Goal: Complete application form

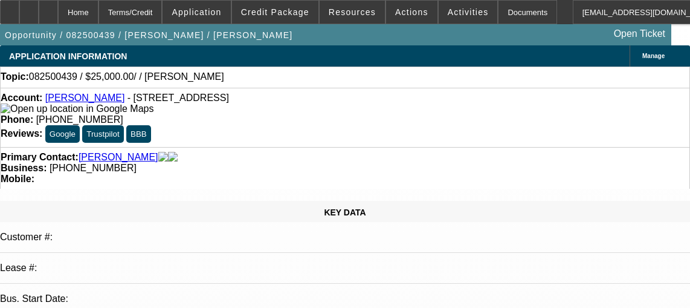
select select "0"
select select "2"
select select "0.1"
select select "4"
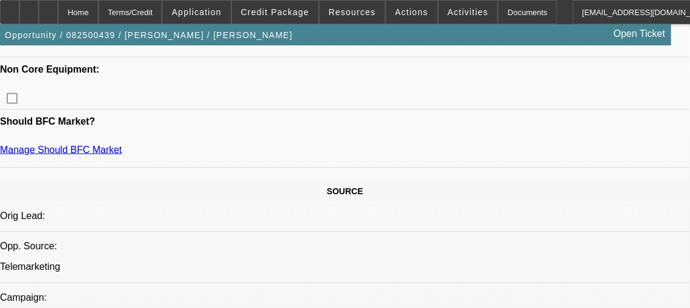
scroll to position [688, 0]
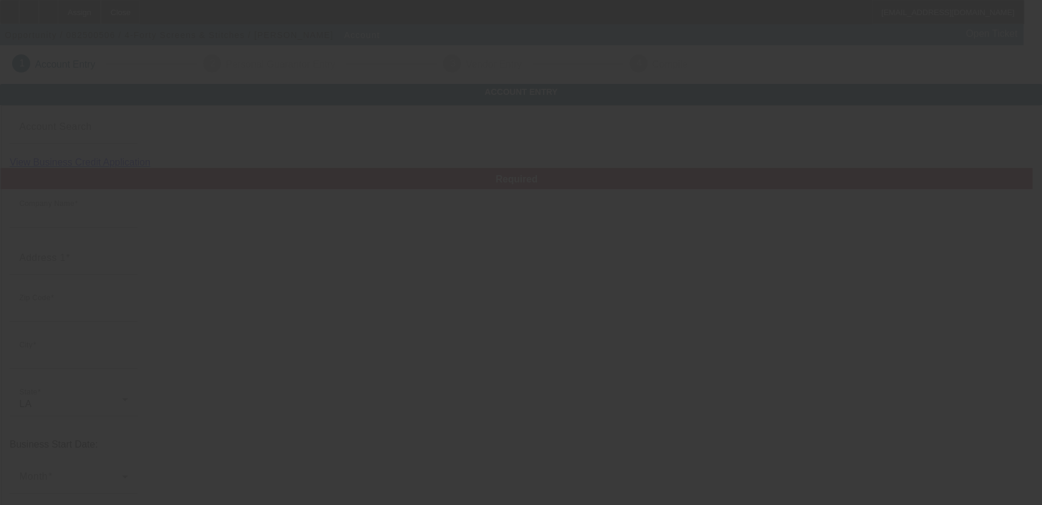
type input "4-Forty Screens & Stitches"
type input "71328"
type input "Deville"
type input "(318) 447-6887"
type input "440printshop@gmail.com"
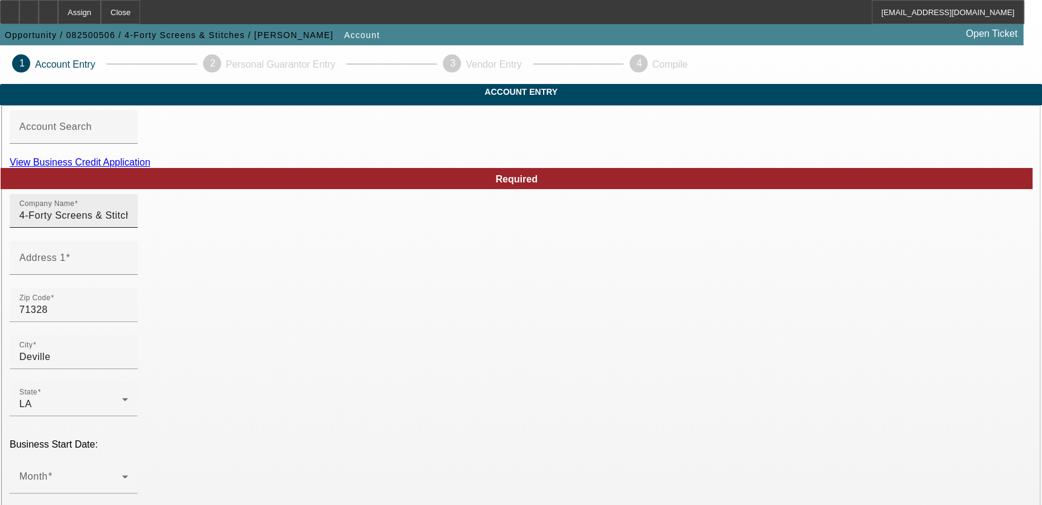
drag, startPoint x: 252, startPoint y: 276, endPoint x: 289, endPoint y: 236, distance: 54.3
click at [128, 270] on input "Address 1" at bounding box center [73, 263] width 109 height 15
click at [128, 223] on input "4-Forty Screens & Stitches" at bounding box center [73, 215] width 109 height 15
click at [128, 271] on div "Address 1" at bounding box center [73, 258] width 109 height 34
drag, startPoint x: 192, startPoint y: 283, endPoint x: 213, endPoint y: 220, distance: 66.1
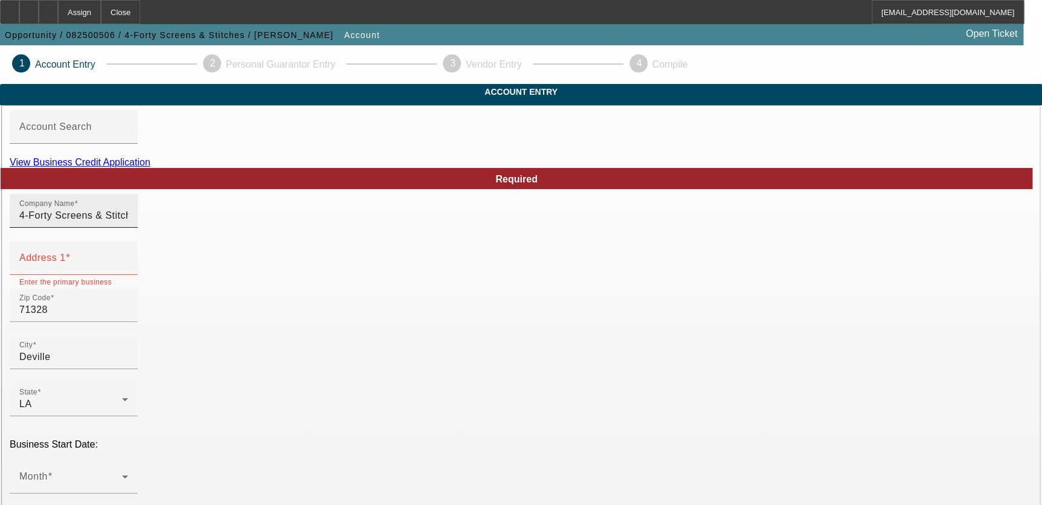
click at [66, 263] on mat-label "Address 1" at bounding box center [42, 258] width 47 height 10
click at [128, 270] on input "Address 1" at bounding box center [73, 263] width 109 height 15
paste input "4-Forty Screens & Stitches"
click at [418, 335] on div "Zip Code 71328" at bounding box center [521, 311] width 1023 height 47
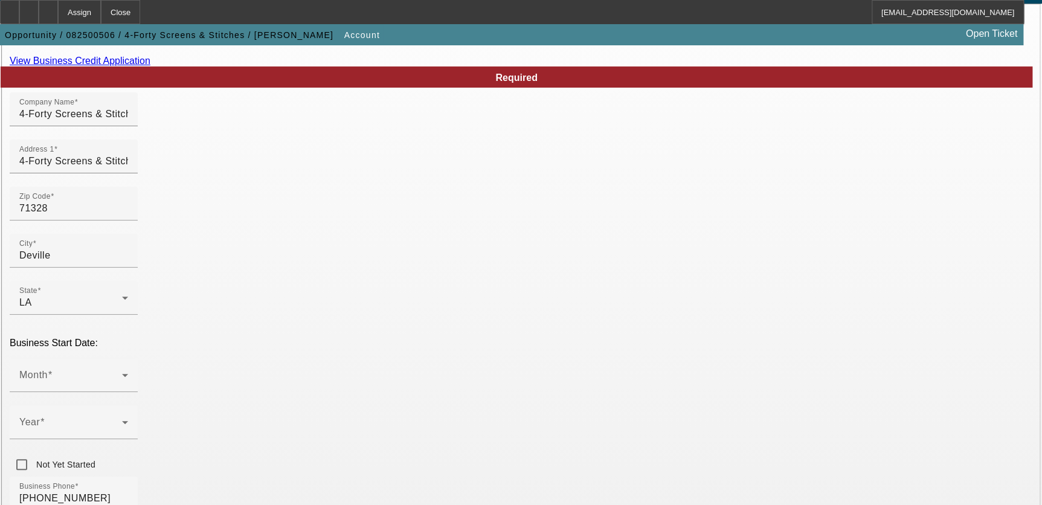
scroll to position [263, 0]
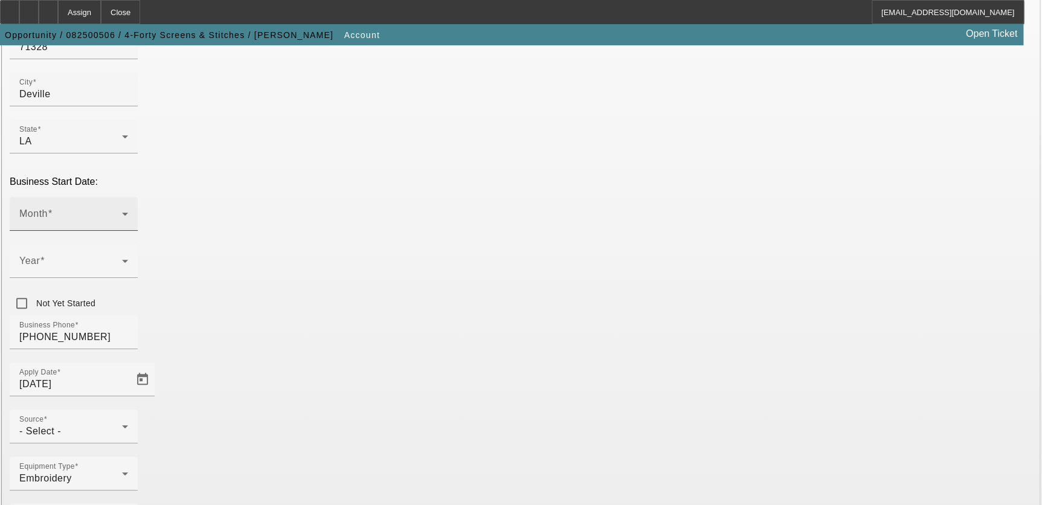
click at [122, 211] on span at bounding box center [70, 218] width 103 height 15
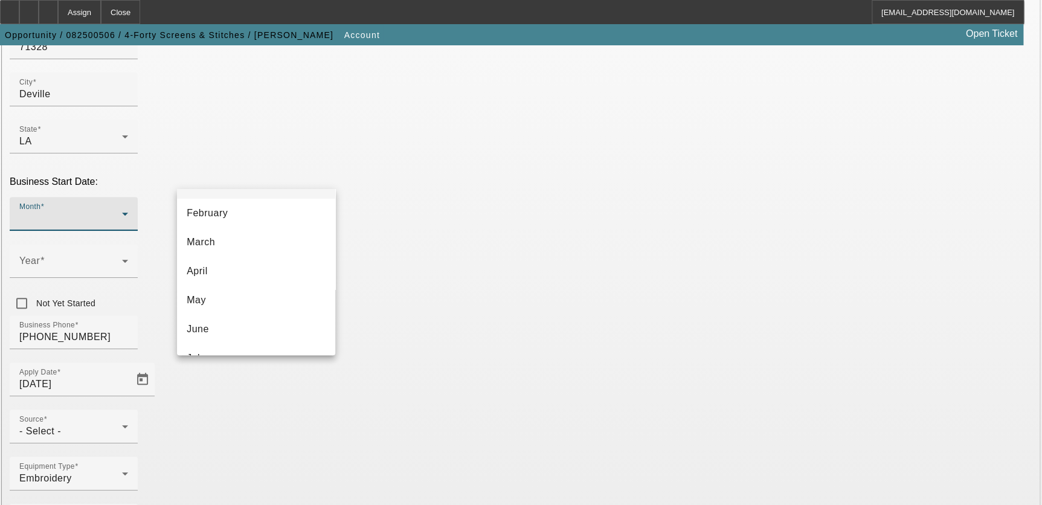
scroll to position [0, 0]
click at [259, 234] on mat-option "January" at bounding box center [256, 237] width 158 height 29
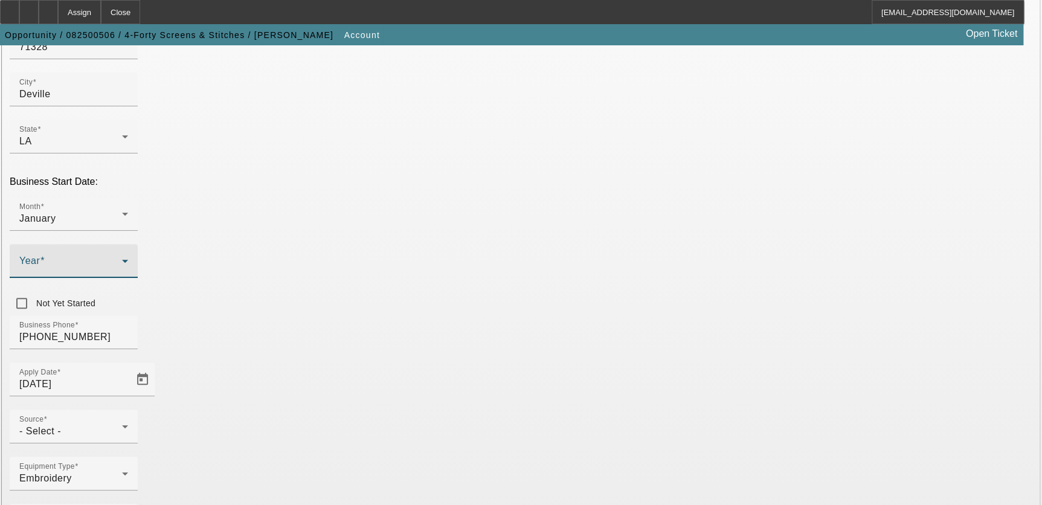
click at [122, 259] on span at bounding box center [70, 266] width 103 height 15
click at [401, 250] on mat-option "2015" at bounding box center [388, 256] width 70 height 29
click at [466, 315] on div "Business Phone (318) 447-6887" at bounding box center [521, 338] width 1023 height 47
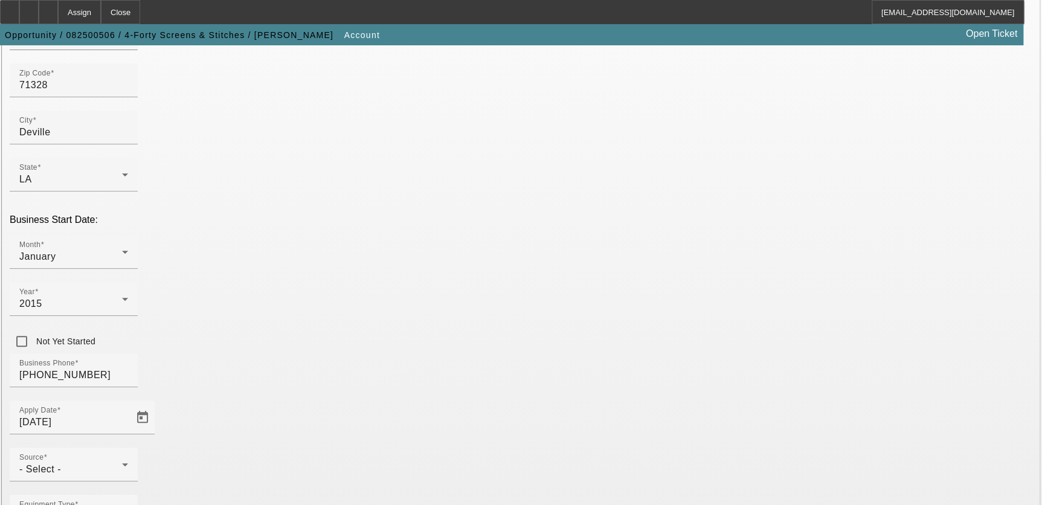
scroll to position [153, 0]
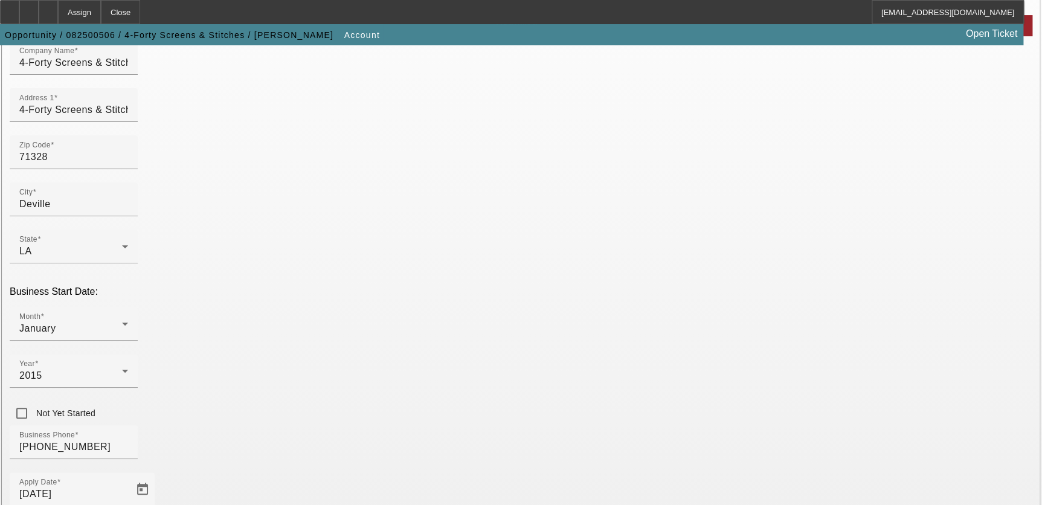
click at [471, 173] on div "Zip Code 71328" at bounding box center [521, 158] width 1023 height 47
click at [128, 117] on input "4-Forty Screens & Stitches" at bounding box center [73, 110] width 109 height 15
paste input "169 HIGHWAY 1207"
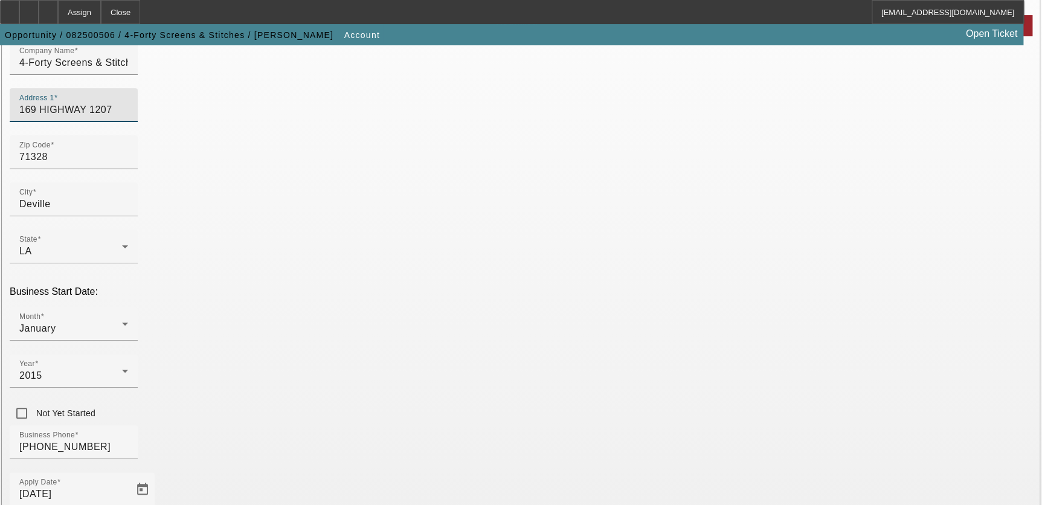
type input "169 HIGHWAY 1207"
click at [386, 167] on div "Zip Code 71328" at bounding box center [521, 158] width 1023 height 47
click at [448, 171] on div "Zip Code 71328" at bounding box center [521, 158] width 1023 height 47
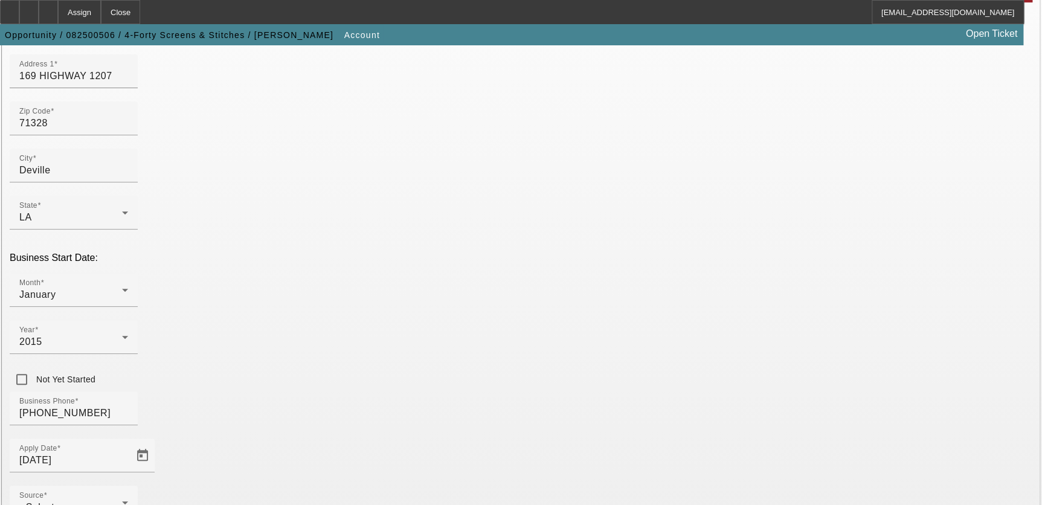
scroll to position [263, 0]
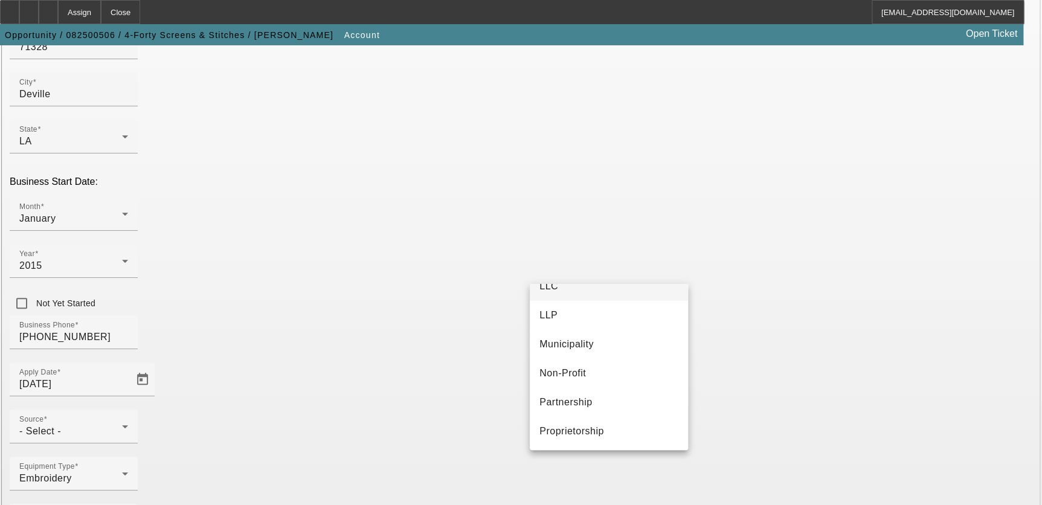
scroll to position [0, 0]
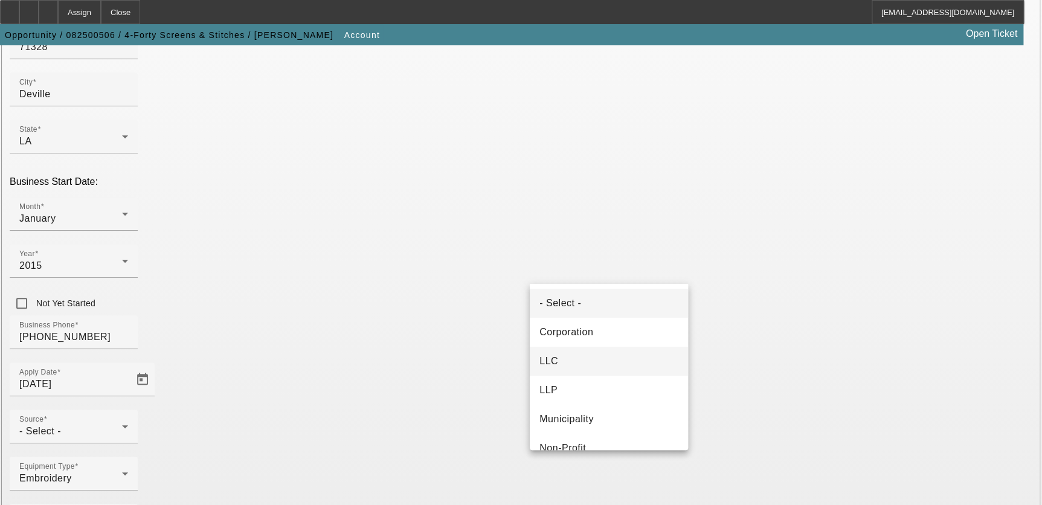
click at [619, 360] on mat-option "LLC" at bounding box center [609, 361] width 158 height 29
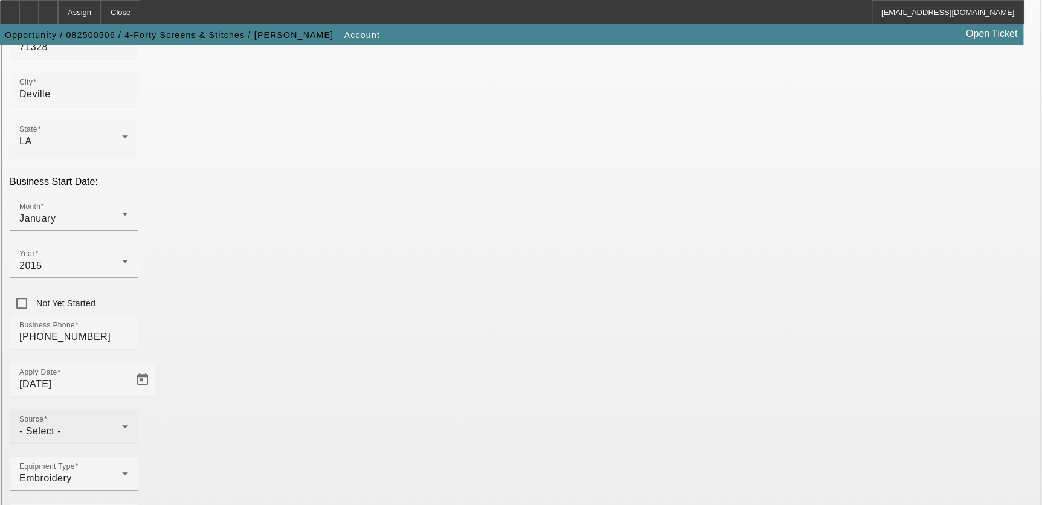
click at [128, 410] on div "Source - Select -" at bounding box center [73, 427] width 109 height 34
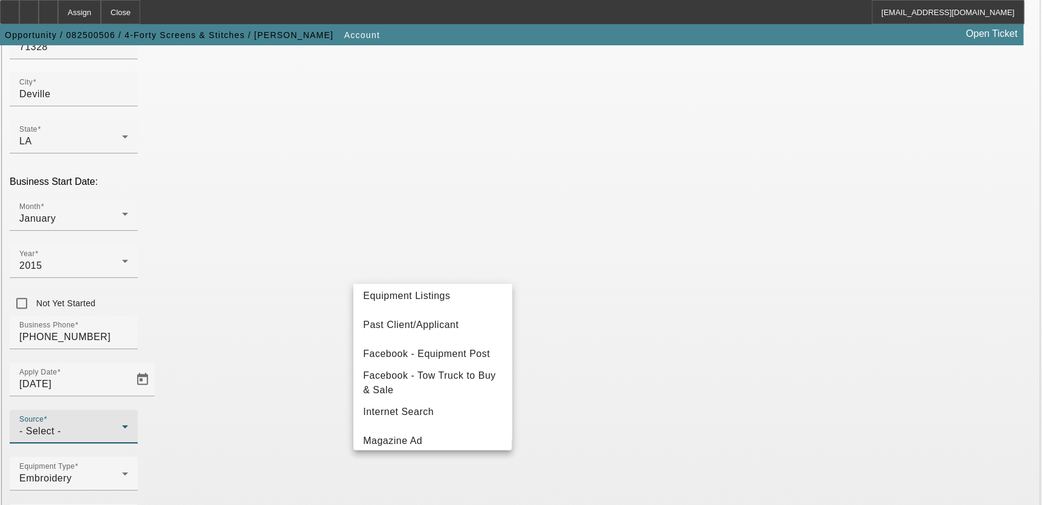
scroll to position [429, 0]
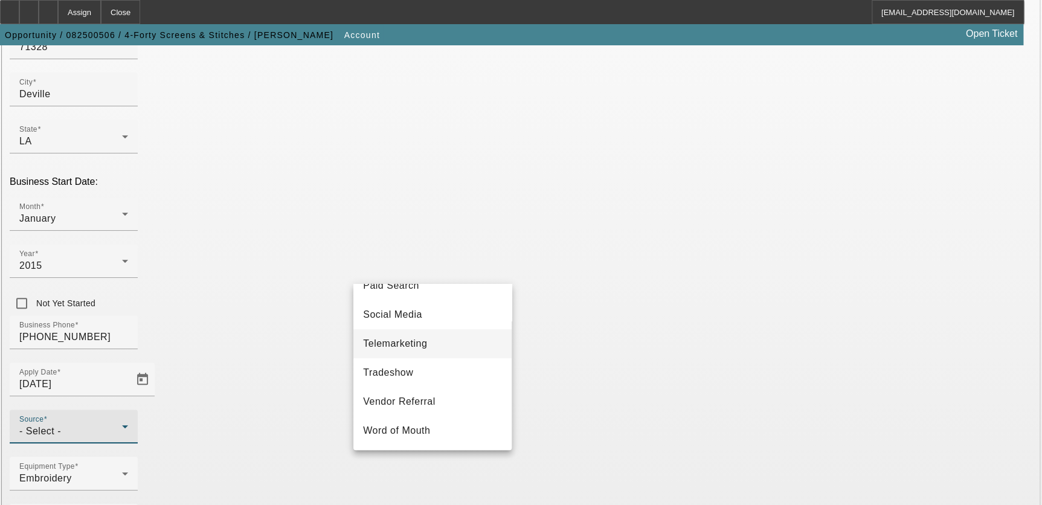
click at [471, 334] on mat-option "Telemarketing" at bounding box center [432, 343] width 158 height 29
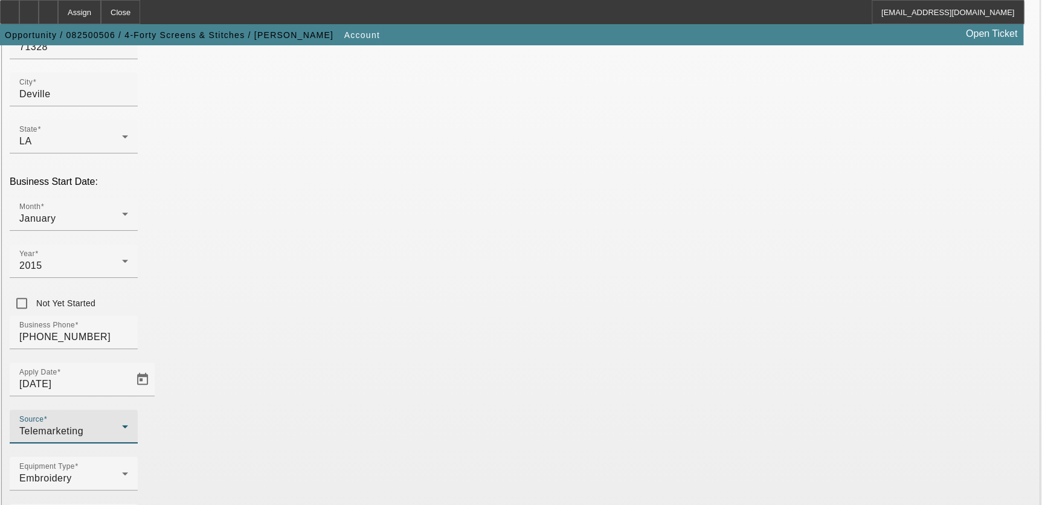
click at [447, 315] on div "Business Phone (318) 447-6887" at bounding box center [521, 338] width 1023 height 47
paste input "47-2274065"
type input "47-2274065"
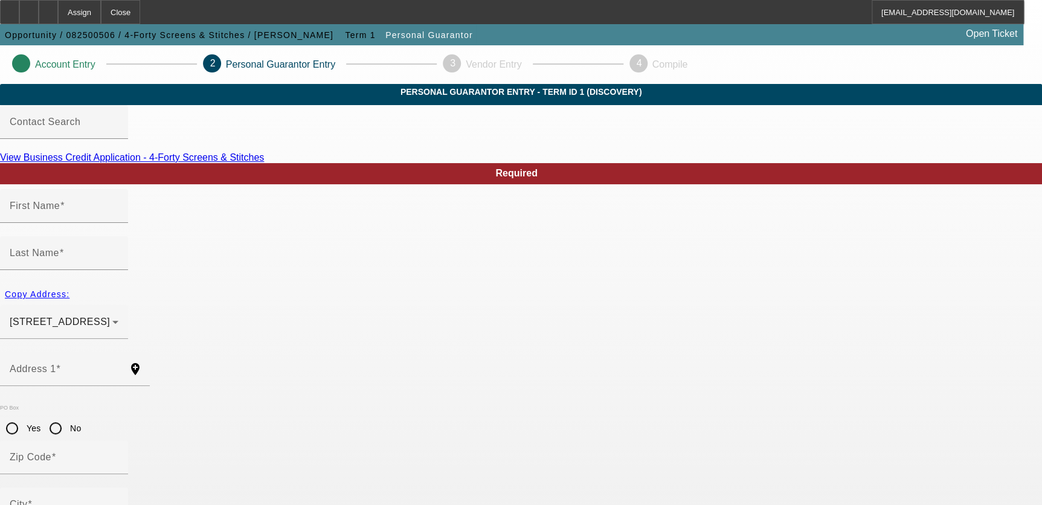
type input "SteveN"
type input "Whatley"
type input "169 HIGHWAY 1207"
radio input "true"
type input "71328"
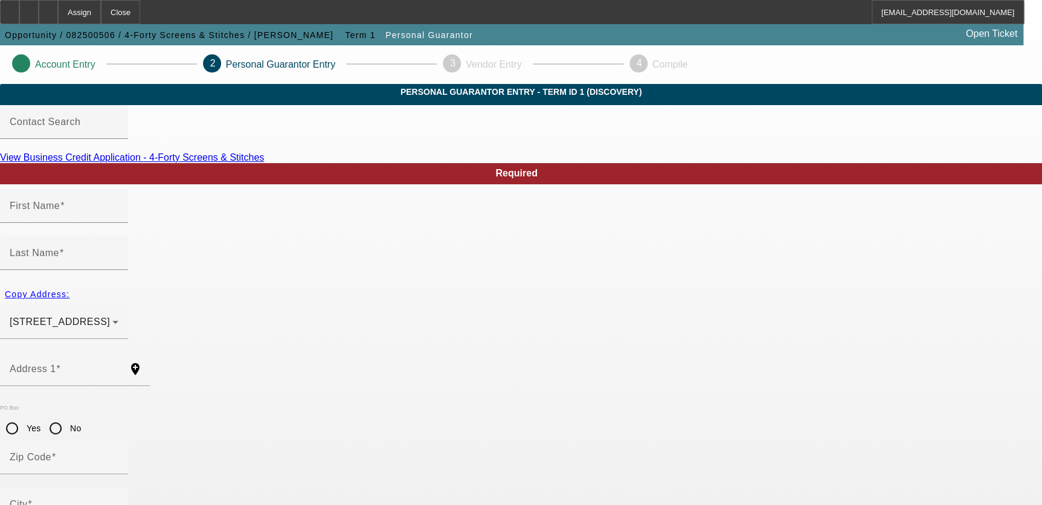
type input "DEVILLE"
type input "(318) 447-6887"
type input "100"
type input "438-31-9208"
type input "440printshop@gmail.com"
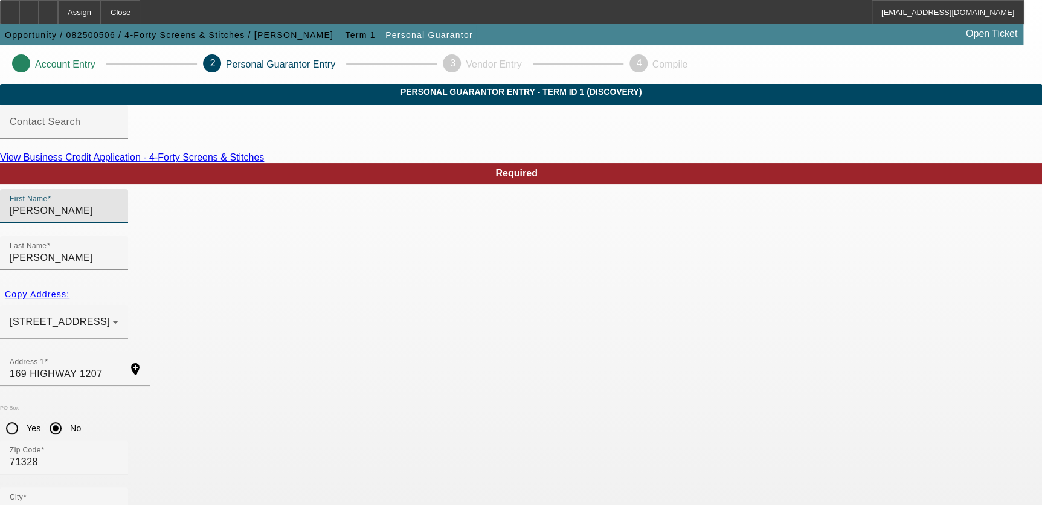
type input "Steven"
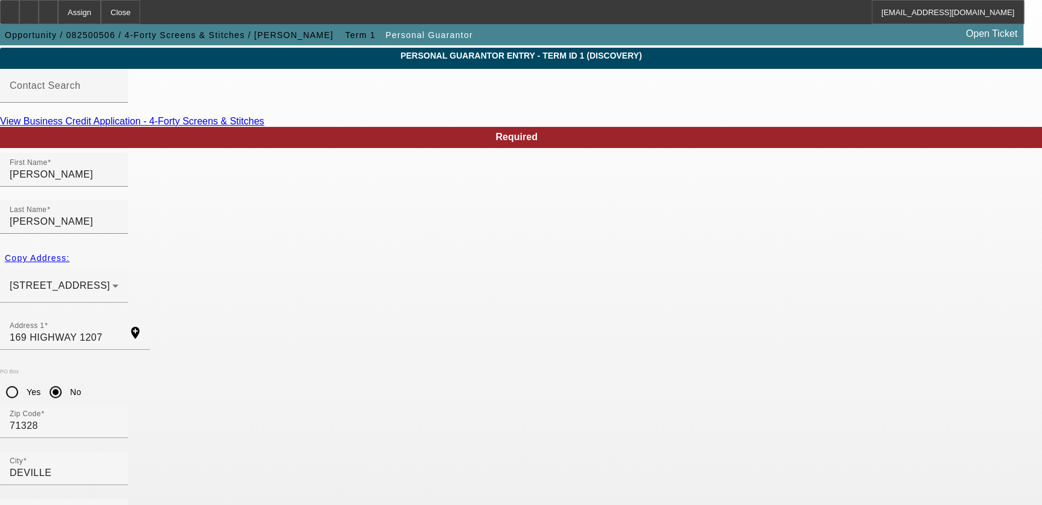
scroll to position [82, 0]
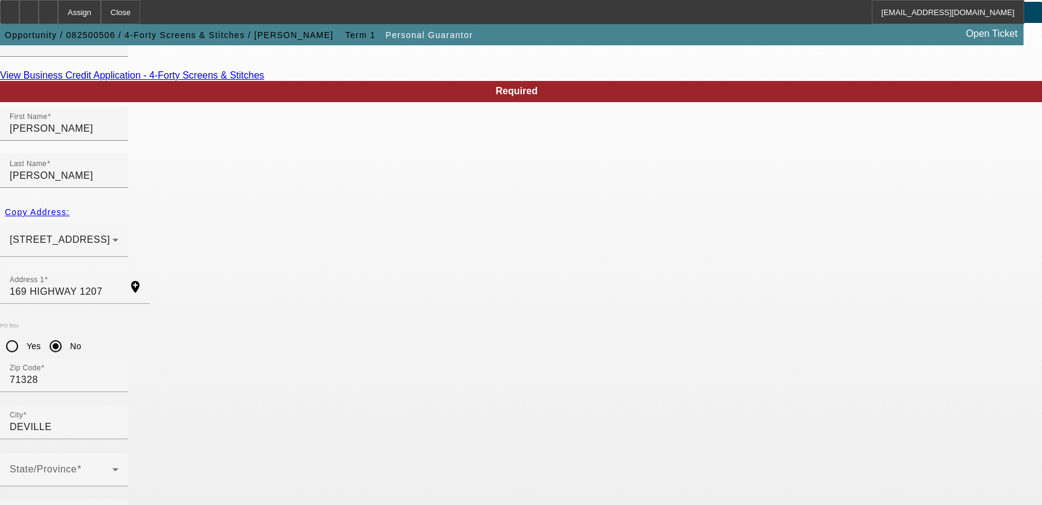
click at [118, 486] on mat-error "Enter the primary business state/province" at bounding box center [64, 498] width 109 height 25
click at [112, 467] on span at bounding box center [61, 474] width 103 height 15
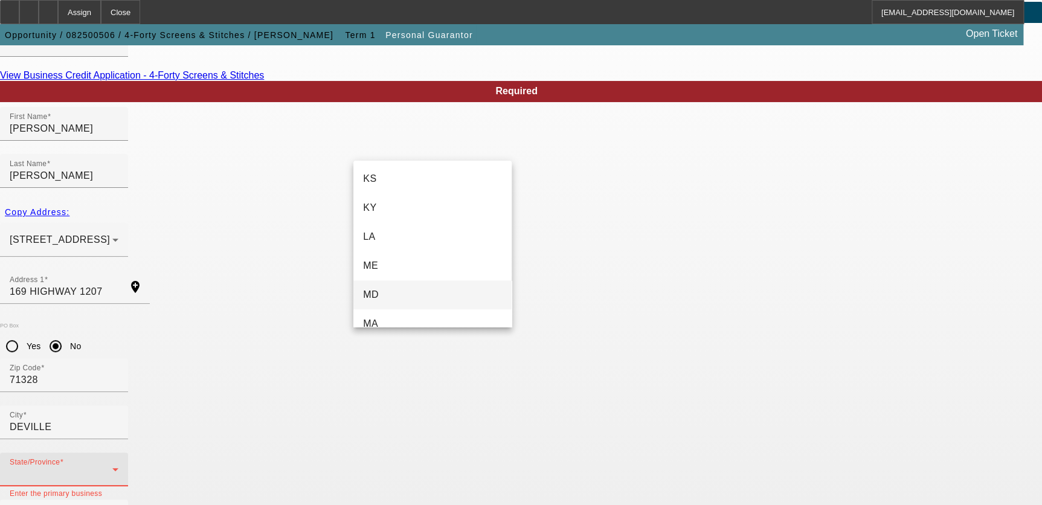
scroll to position [549, 0]
click at [421, 189] on mat-option "LA" at bounding box center [432, 181] width 158 height 29
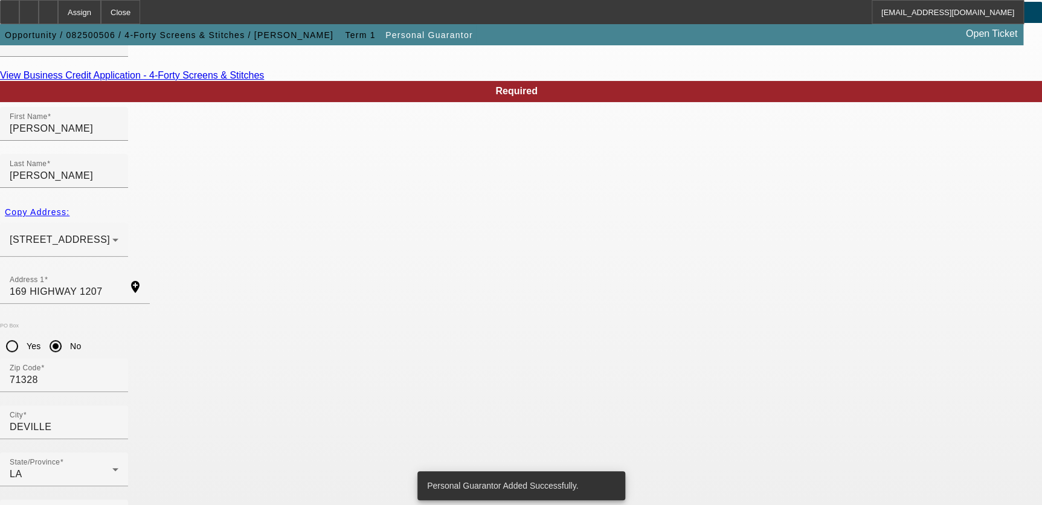
scroll to position [0, 0]
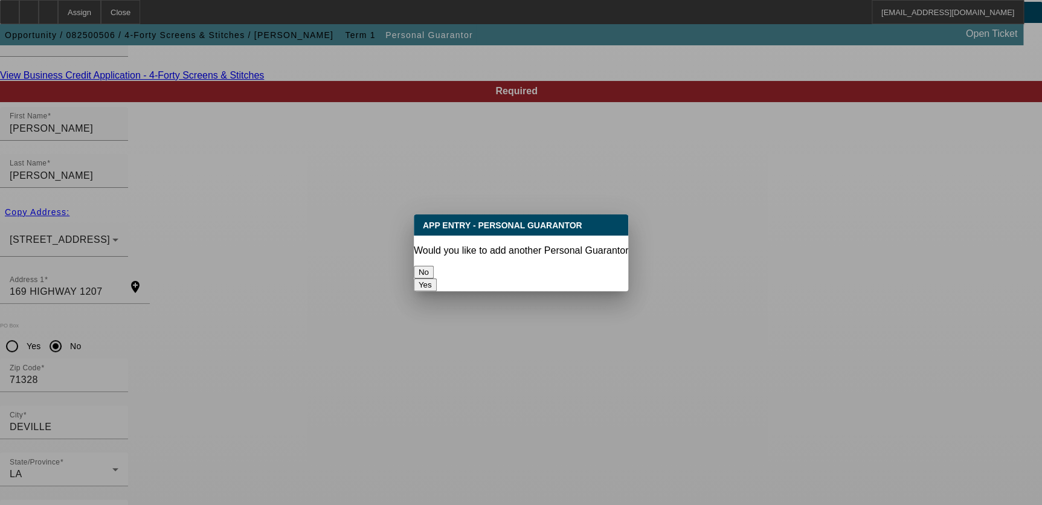
click at [494, 266] on div "No" at bounding box center [521, 272] width 214 height 13
click at [492, 266] on div "No" at bounding box center [521, 272] width 214 height 13
click at [434, 266] on button "No" at bounding box center [424, 272] width 20 height 13
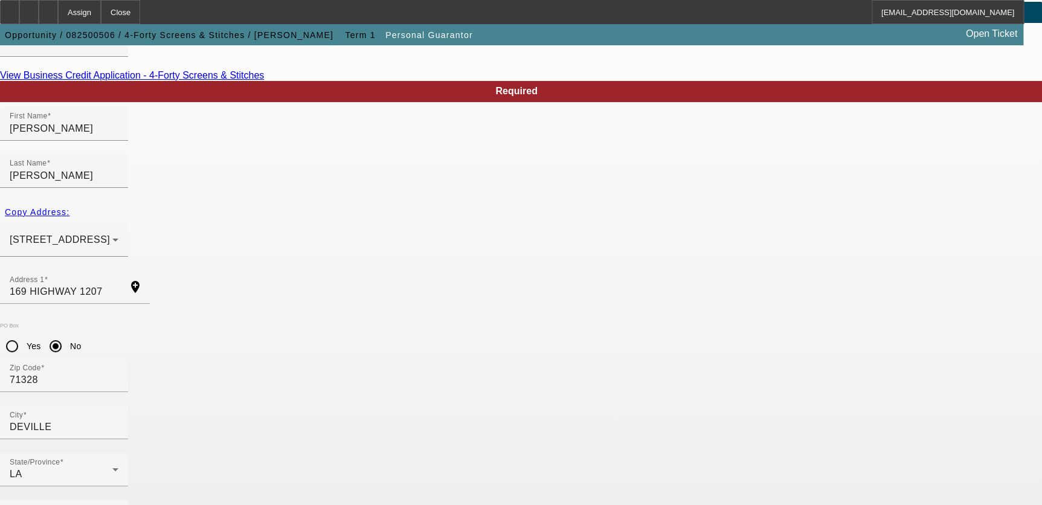
scroll to position [82, 0]
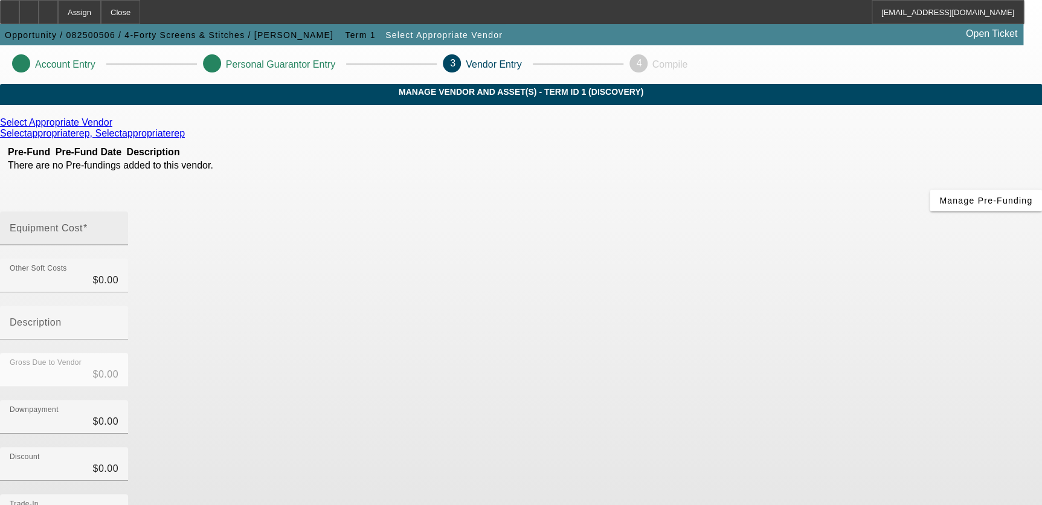
click at [118, 226] on input "Equipment Cost" at bounding box center [64, 233] width 109 height 15
type input "1"
type input "$1.00"
type input "15"
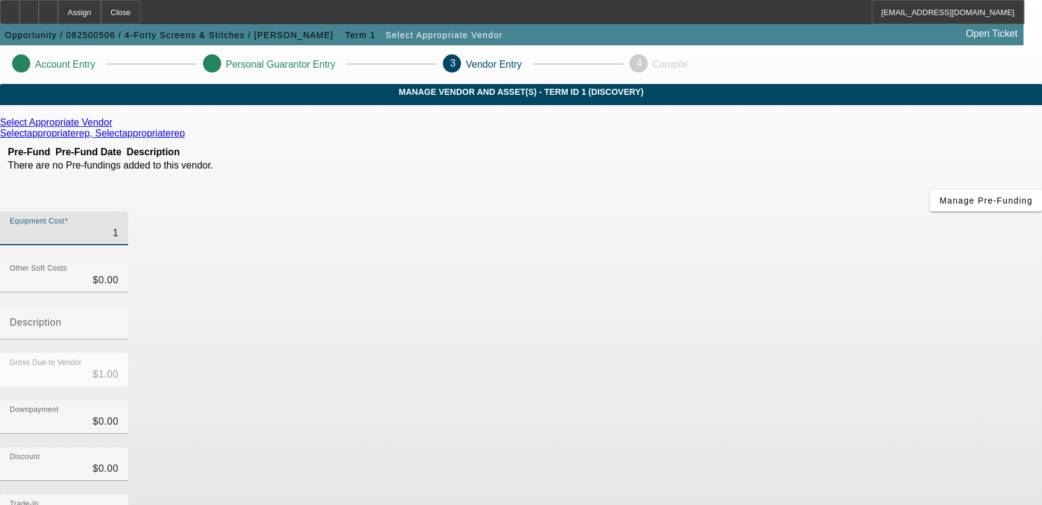
type input "$15.00"
type input "150"
type input "$150.00"
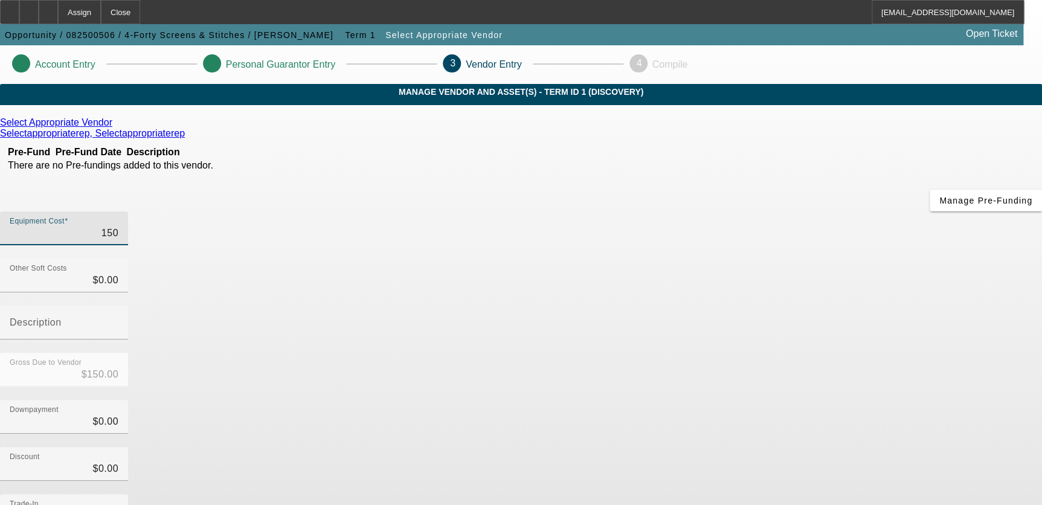
type input "1500"
type input "$1,500.00"
type input "15000"
type input "$15,000.00"
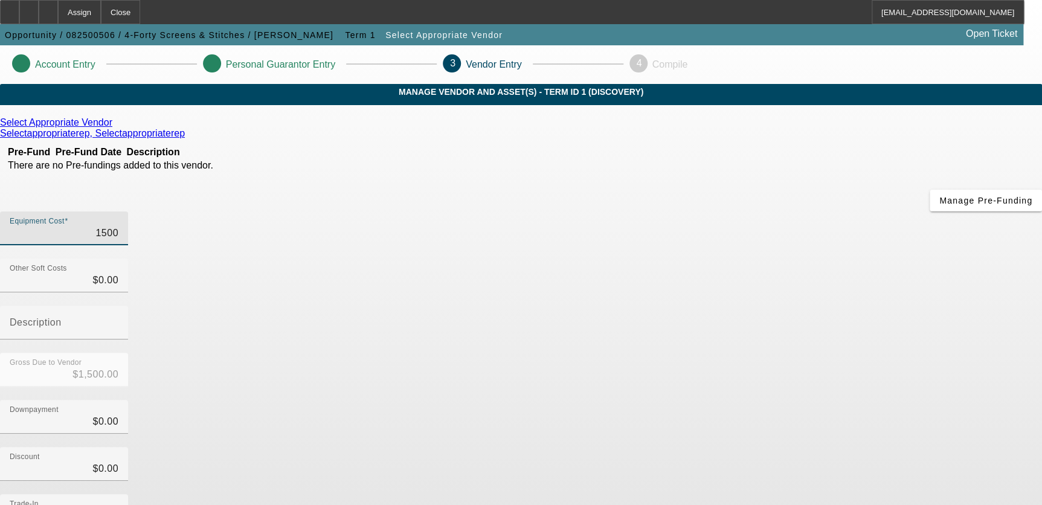
type input "$15,000.00"
type input "150000"
type input "$150,000.00"
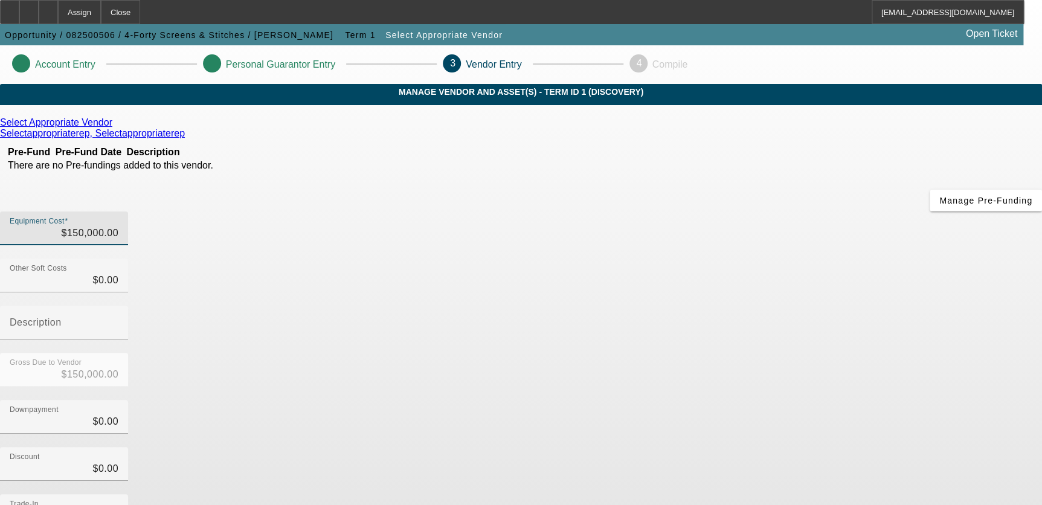
click at [761, 400] on div "Downpayment $0.00" at bounding box center [521, 423] width 1042 height 47
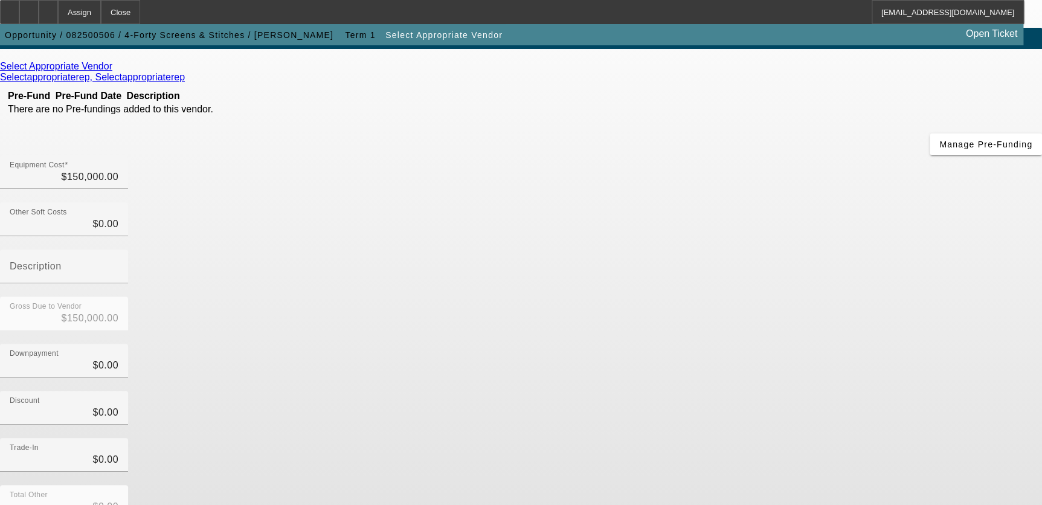
scroll to position [108, 0]
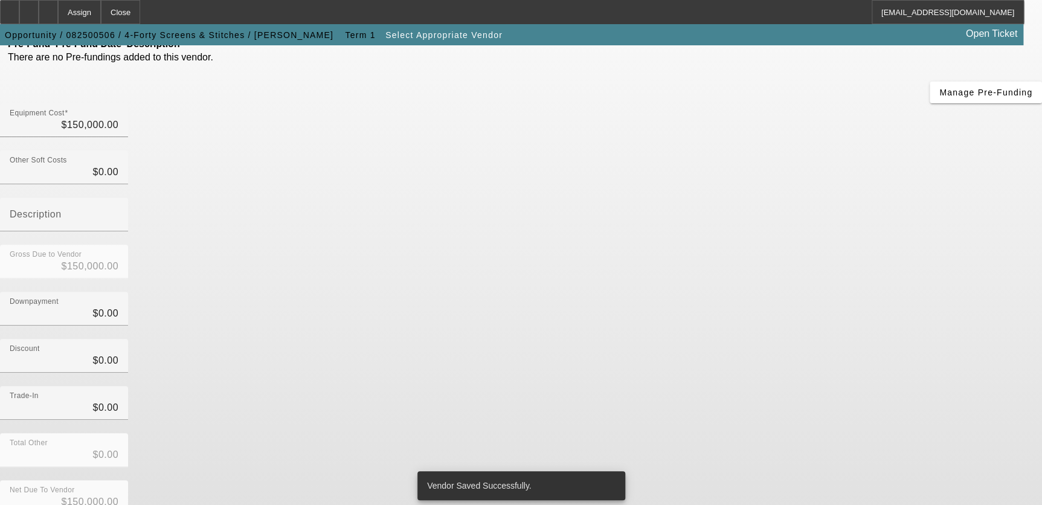
scroll to position [0, 0]
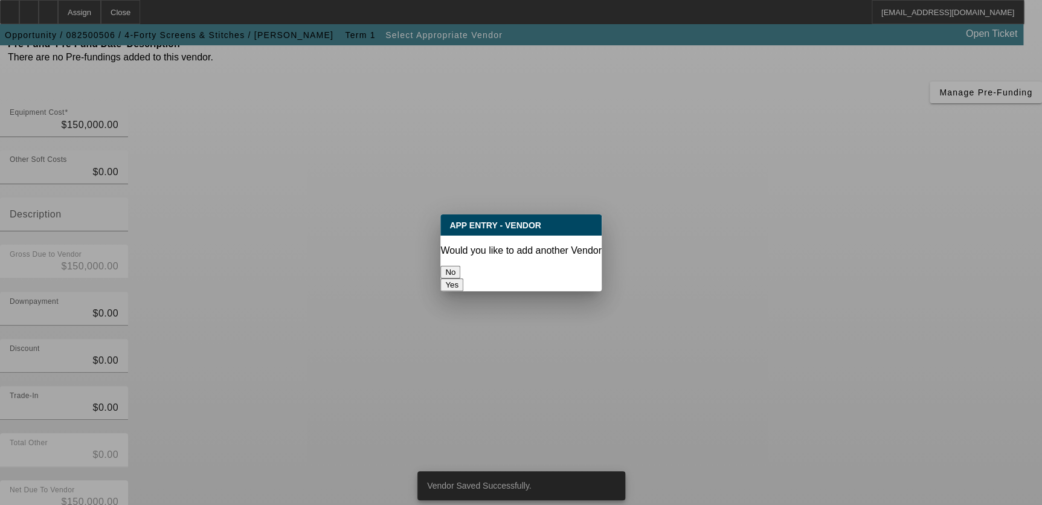
click at [460, 266] on button "No" at bounding box center [450, 272] width 20 height 13
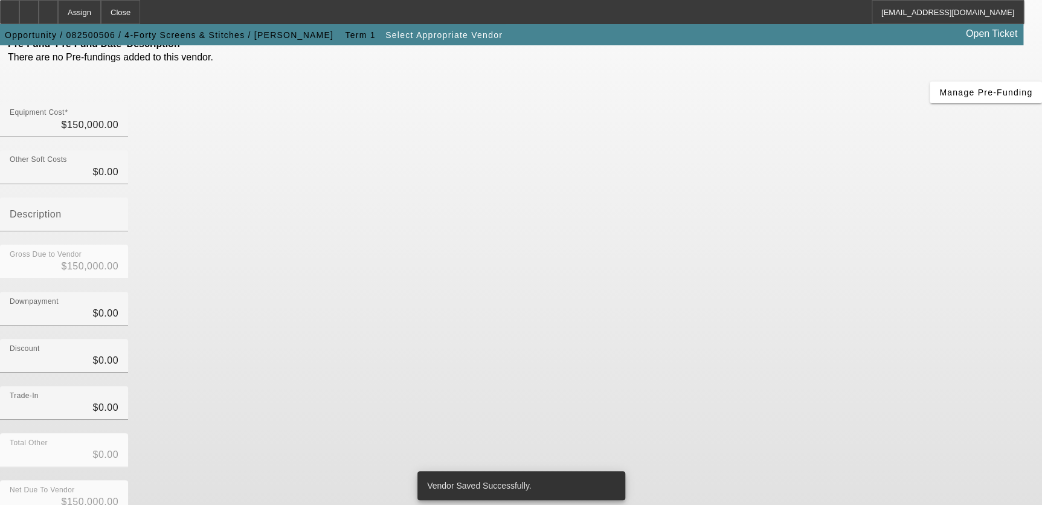
scroll to position [108, 0]
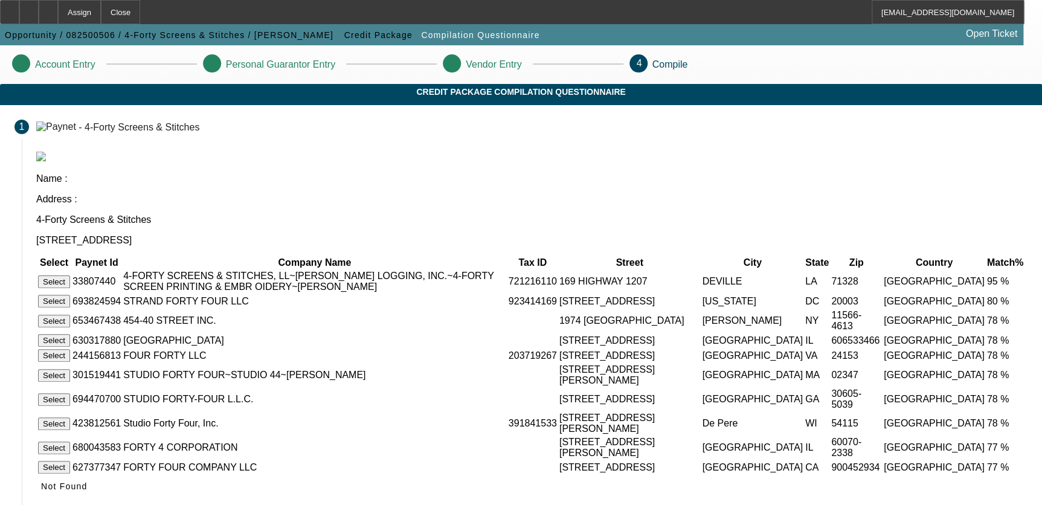
click at [70, 276] on button "Select" at bounding box center [54, 282] width 32 height 13
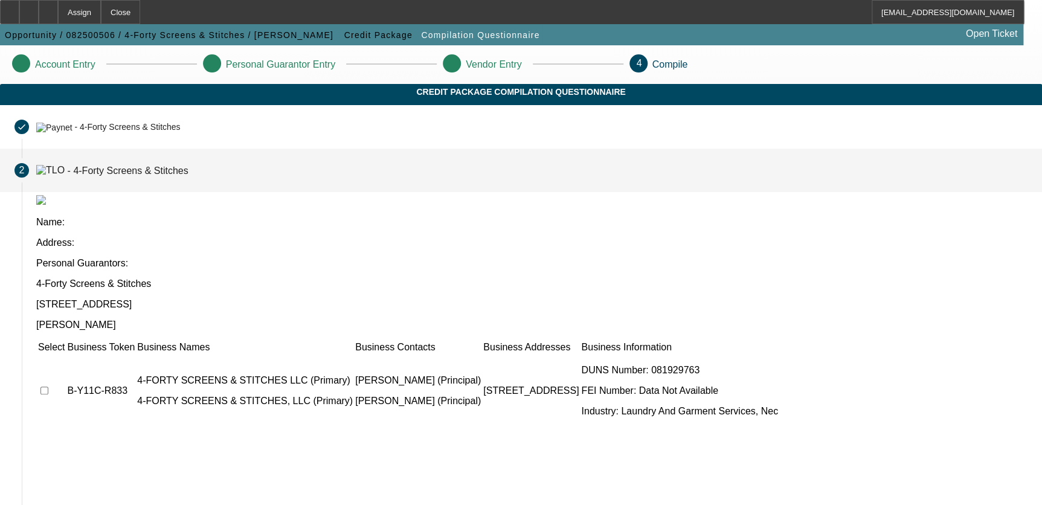
scroll to position [98, 0]
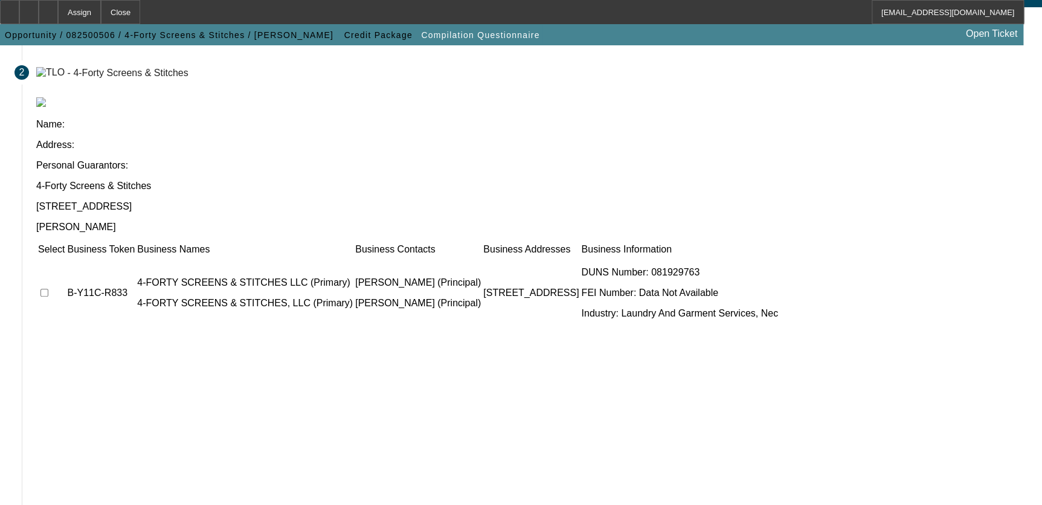
click at [48, 289] on input "checkbox" at bounding box center [44, 293] width 8 height 8
checkbox input "true"
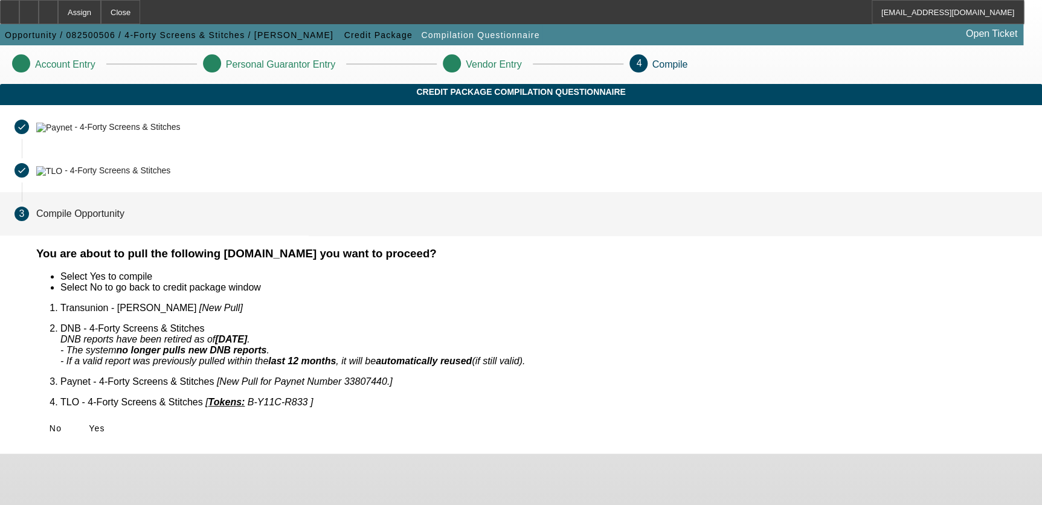
scroll to position [0, 0]
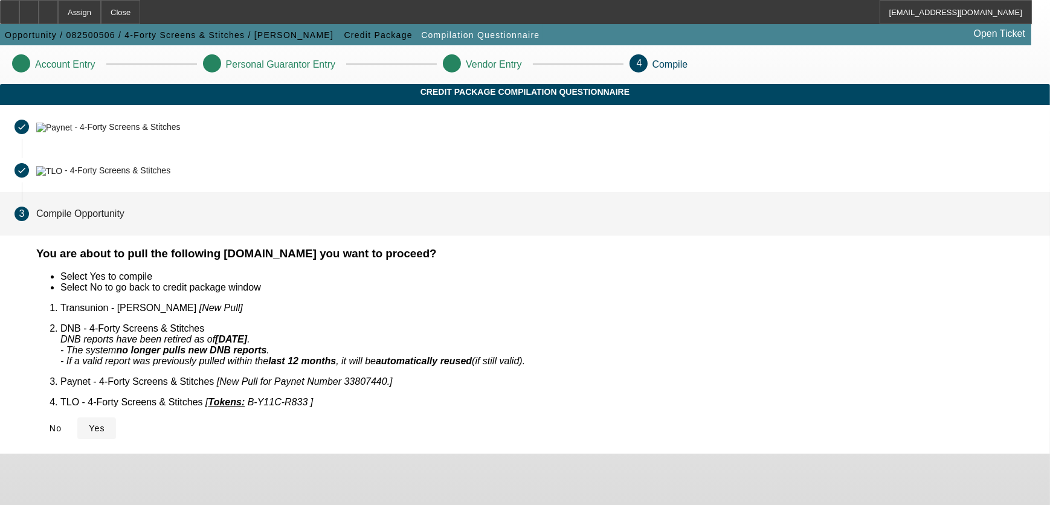
click at [105, 424] on span "Yes" at bounding box center [97, 429] width 16 height 10
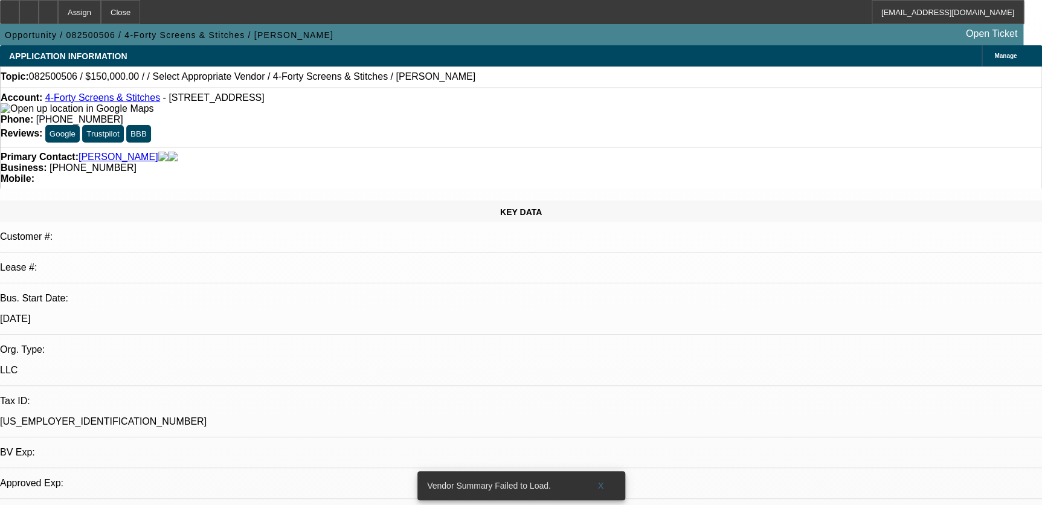
select select "0"
select select "2"
select select "0.1"
select select "1"
select select "2"
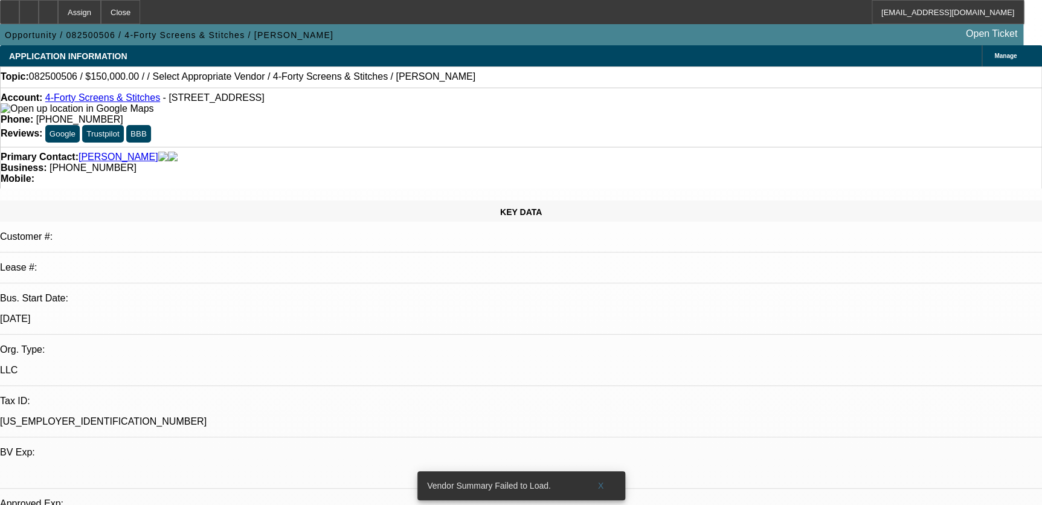
select select "4"
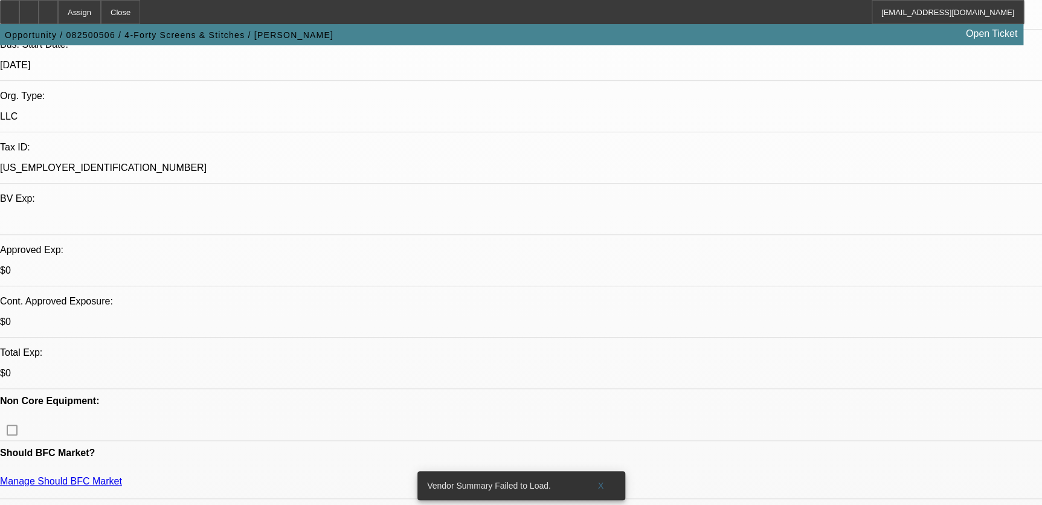
scroll to position [274, 0]
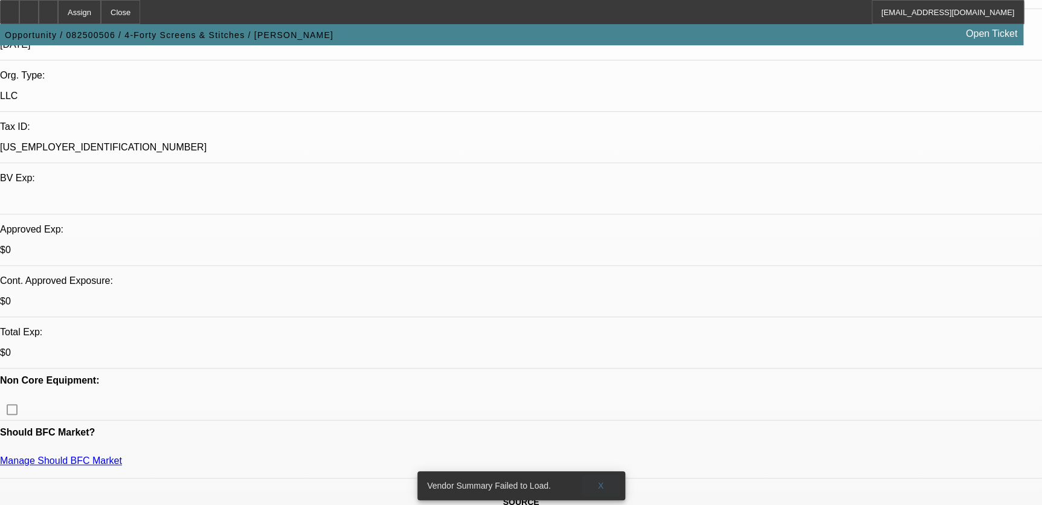
click at [613, 480] on span at bounding box center [601, 485] width 39 height 29
click at [604, 482] on span at bounding box center [601, 485] width 39 height 29
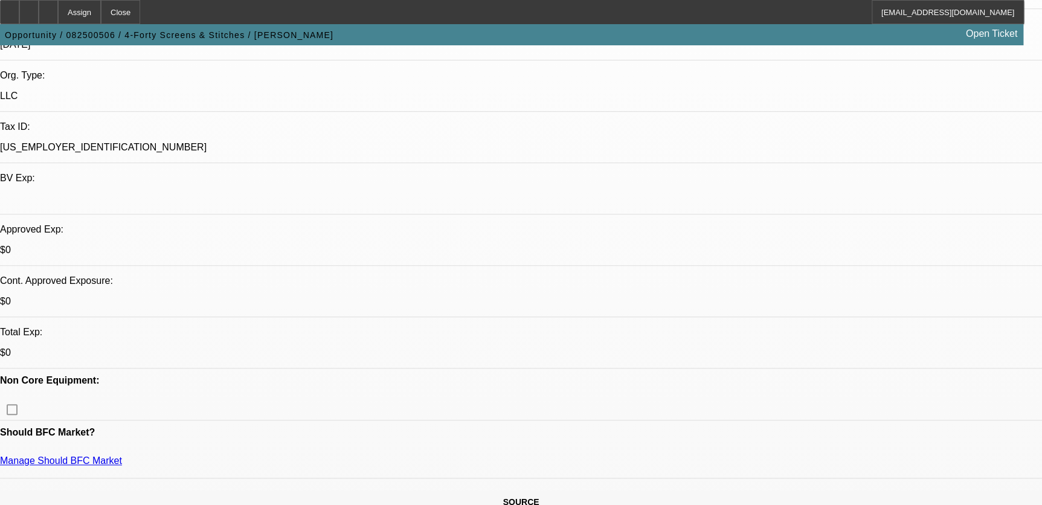
click at [58, 22] on div at bounding box center [48, 12] width 19 height 24
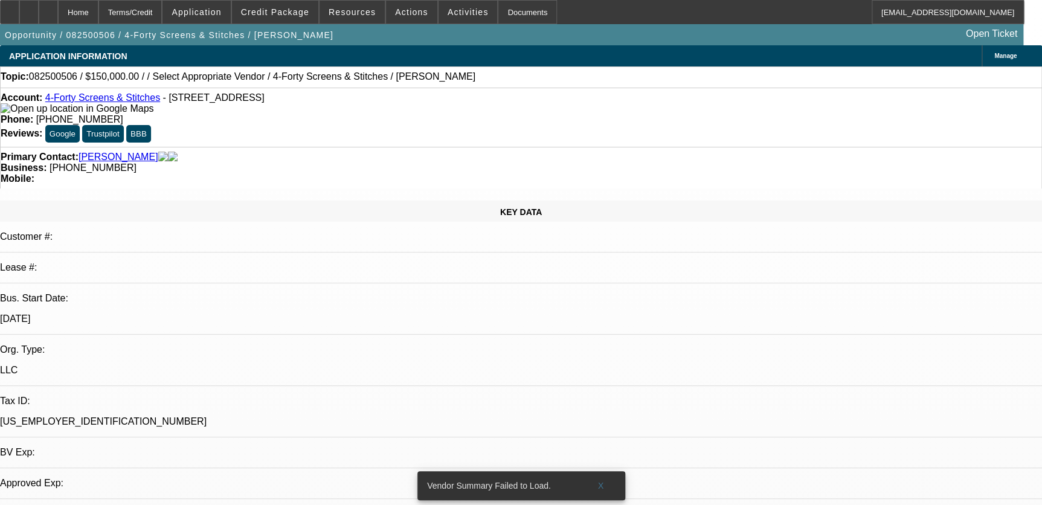
select select "0"
select select "2"
select select "0.1"
select select "1"
select select "2"
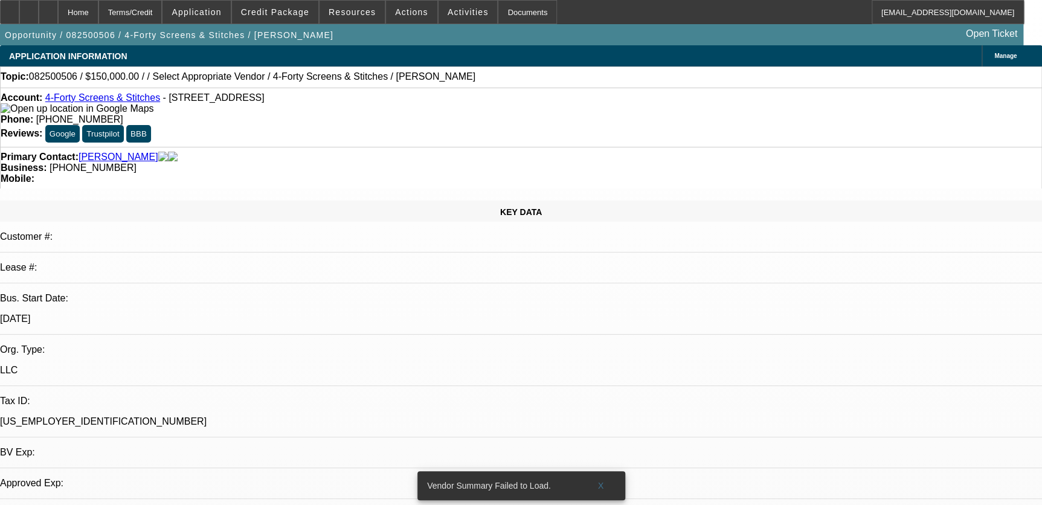
select select "4"
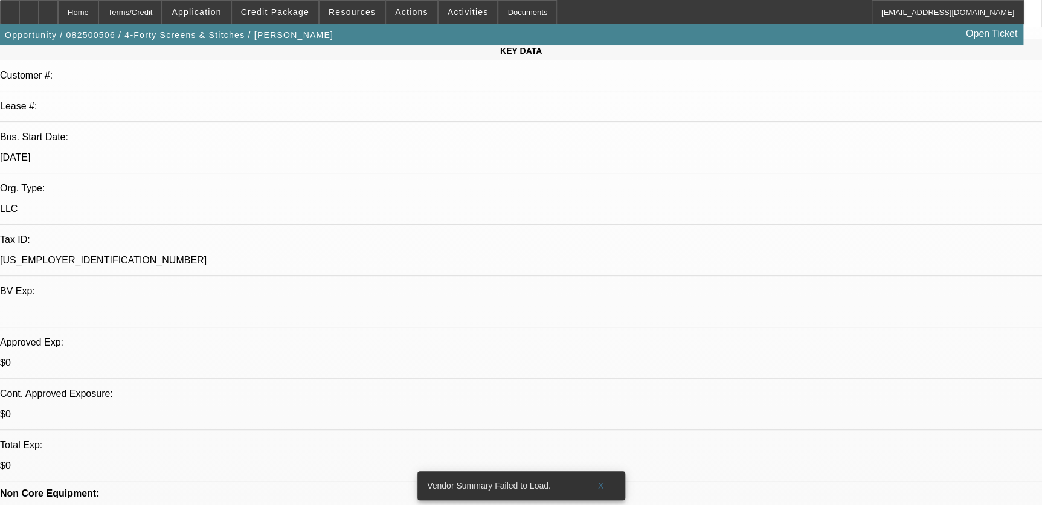
scroll to position [494, 0]
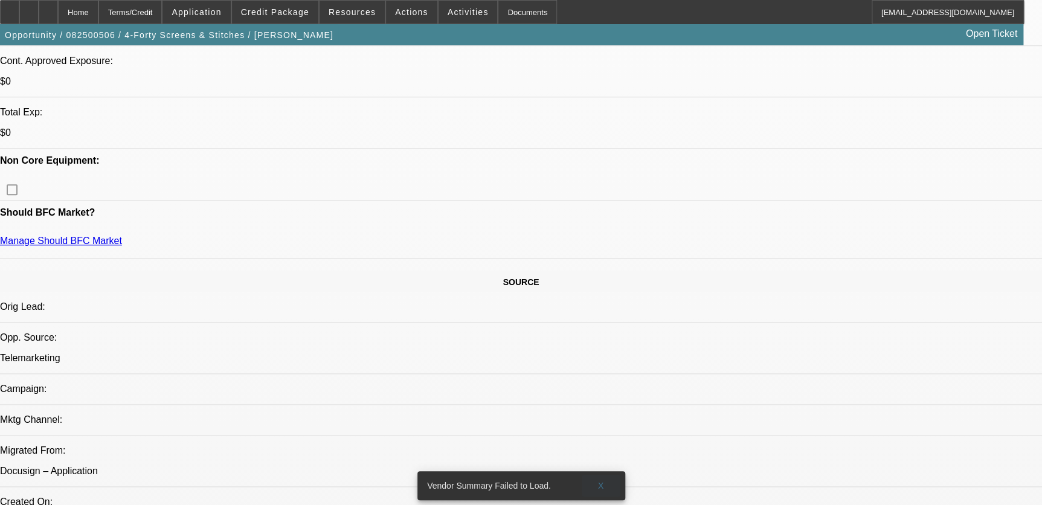
click at [596, 480] on span at bounding box center [601, 485] width 39 height 29
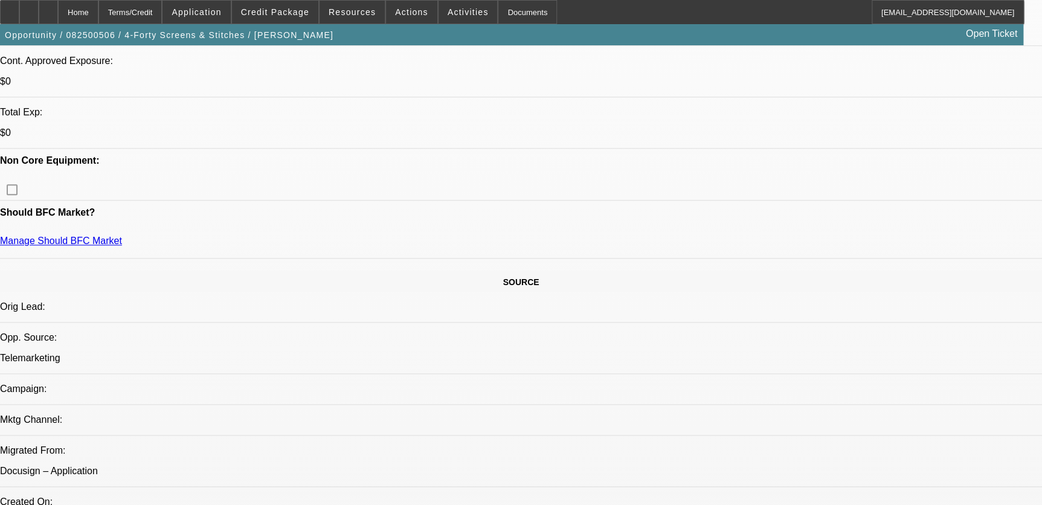
click at [263, 3] on span at bounding box center [275, 12] width 86 height 29
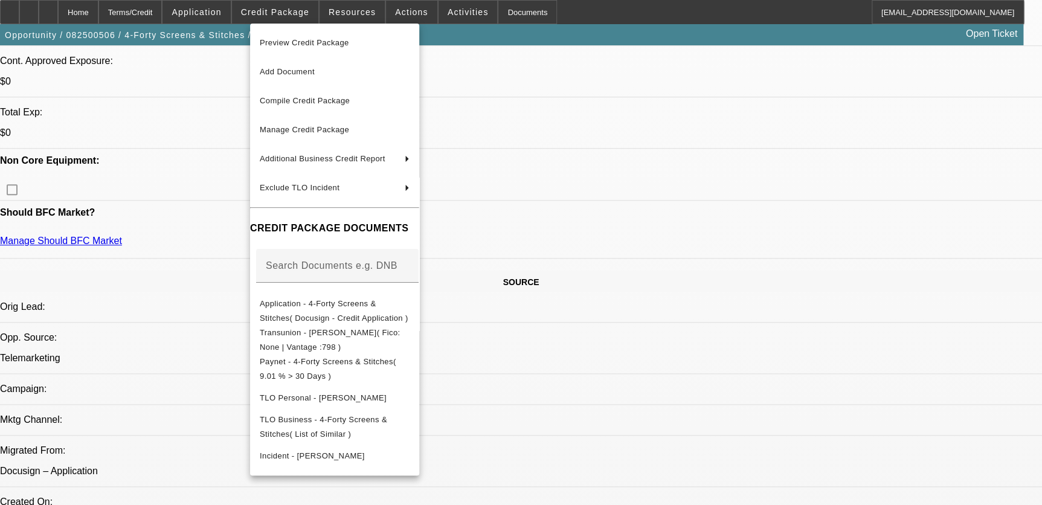
click at [779, 290] on div at bounding box center [521, 252] width 1042 height 505
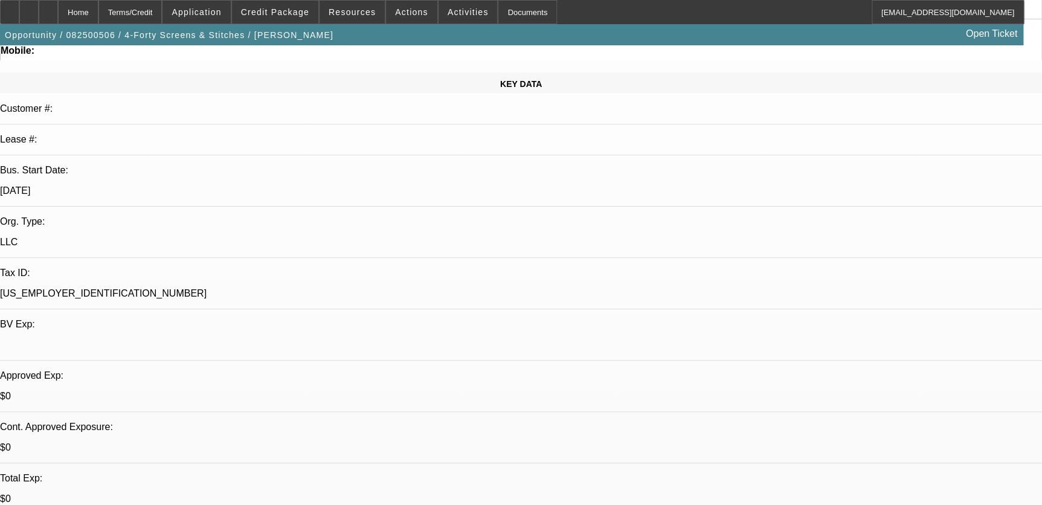
scroll to position [0, 0]
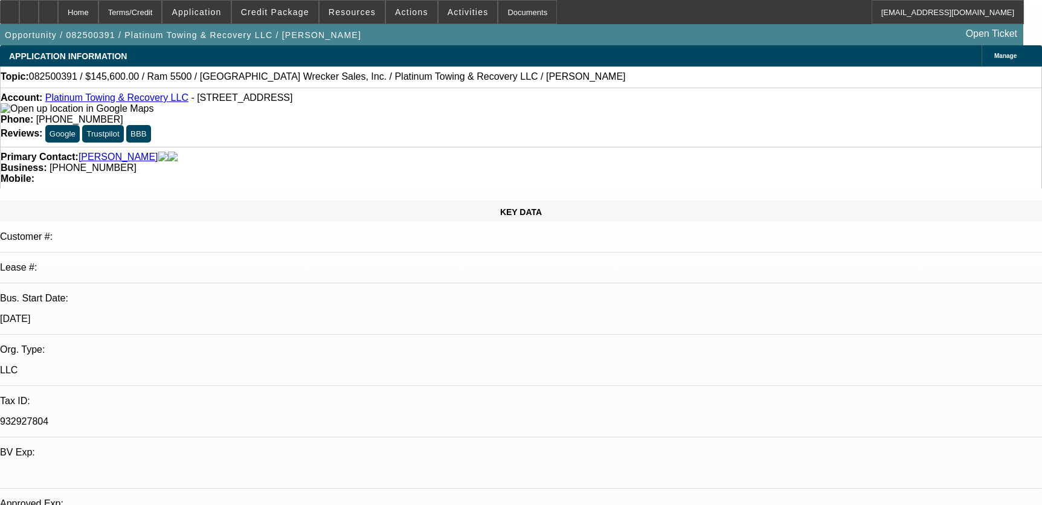
select select "0"
select select "2"
select select "0"
select select "6"
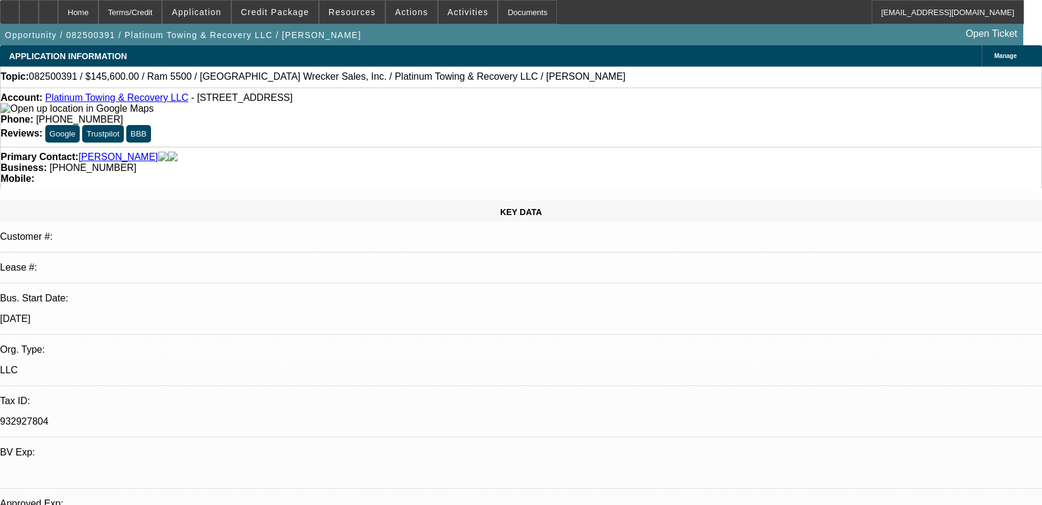
select select "0"
select select "2"
select select "0"
select select "6"
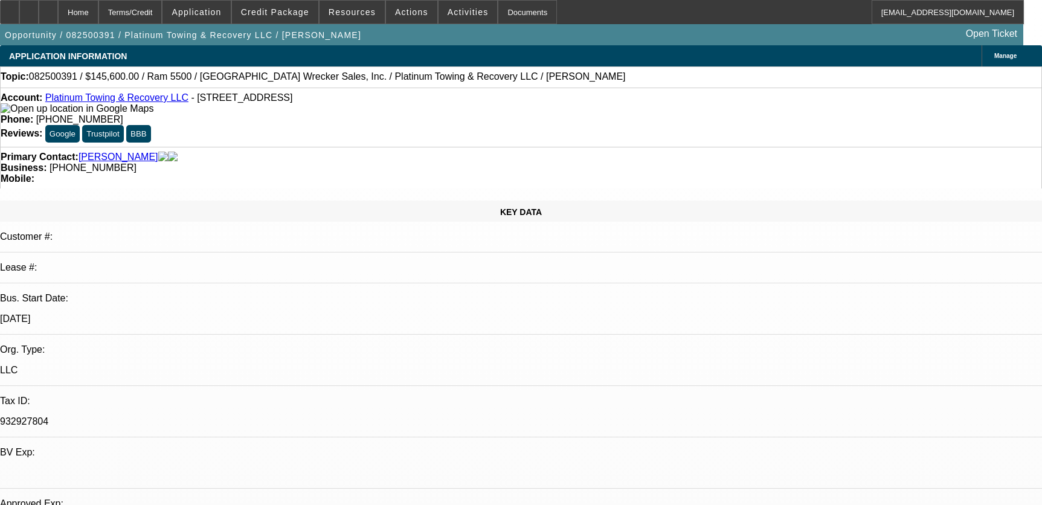
select select "0"
select select "2"
select select "0"
select select "6"
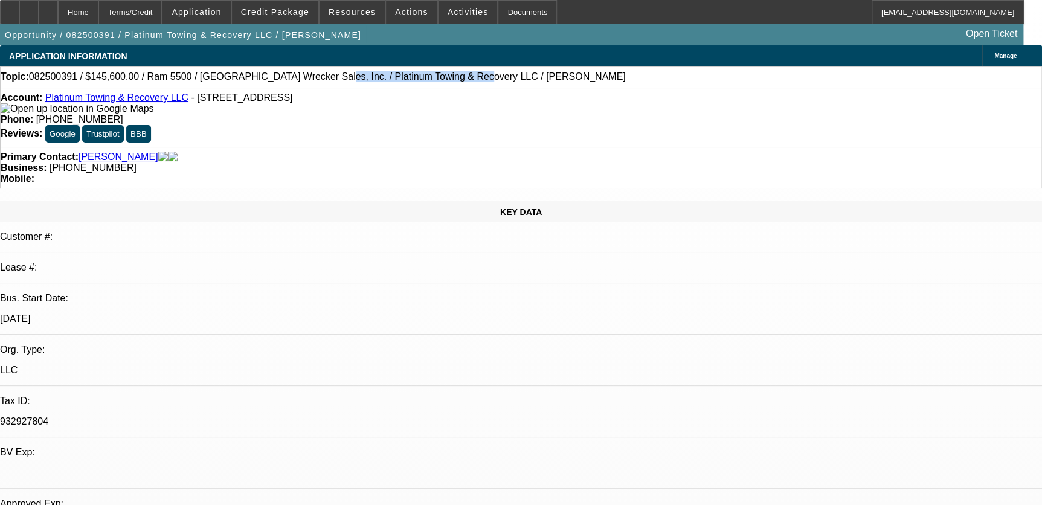
drag, startPoint x: 278, startPoint y: 77, endPoint x: 399, endPoint y: 77, distance: 120.8
click at [399, 77] on span "082500391 / $145,600.00 / Ram 5500 / [GEOGRAPHIC_DATA] Wrecker Sales, Inc. / Pl…" at bounding box center [327, 76] width 597 height 11
drag, startPoint x: 399, startPoint y: 77, endPoint x: 392, endPoint y: 81, distance: 8.4
copy span "Platinum Towing & Recovery LLC"
click at [295, 18] on span at bounding box center [275, 12] width 86 height 29
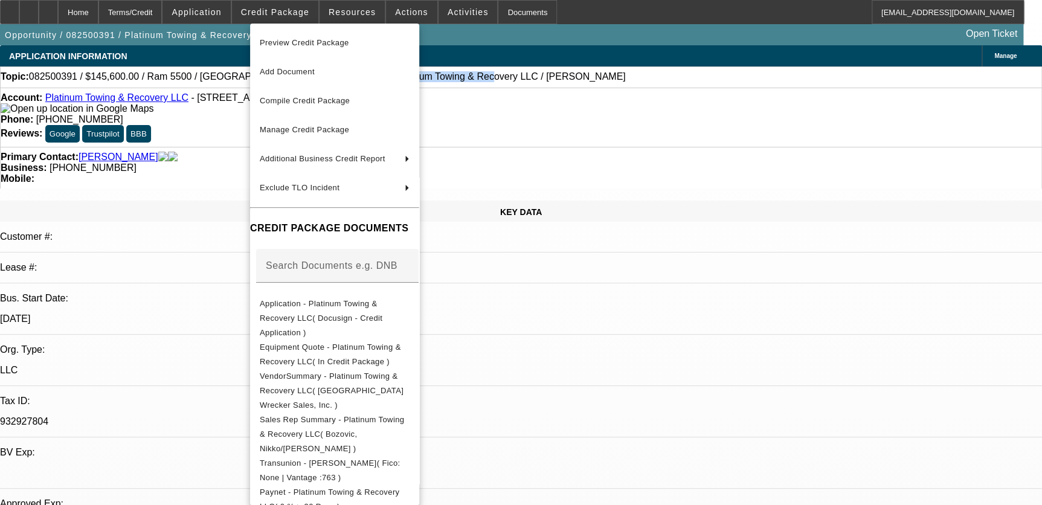
drag, startPoint x: 372, startPoint y: 300, endPoint x: 628, endPoint y: 333, distance: 258.3
click at [610, 256] on div "Preview Credit Package Add Document Compile Credit Package Manage Credit Packag…" at bounding box center [521, 252] width 1042 height 505
click at [614, 344] on div at bounding box center [521, 252] width 1042 height 505
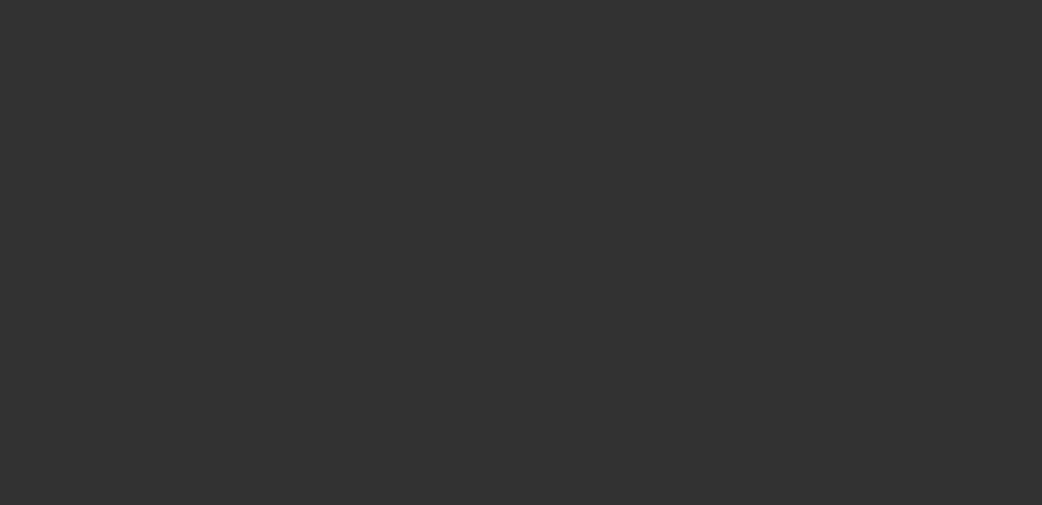
select select "0"
select select "2"
select select "0.1"
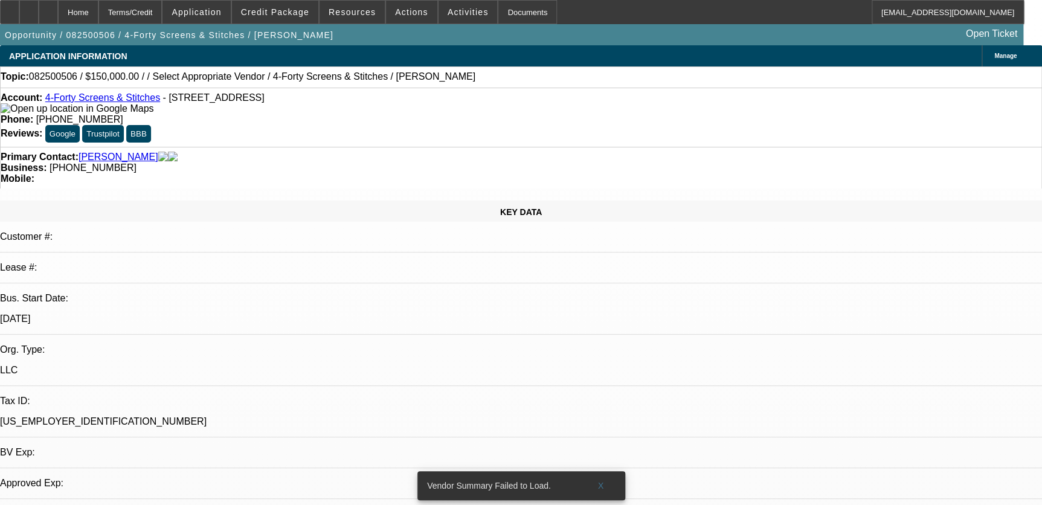
select select "1"
select select "2"
select select "4"
drag, startPoint x: 239, startPoint y: 76, endPoint x: 331, endPoint y: 85, distance: 92.3
click at [332, 82] on div "Topic: 082500506 / $150,000.00 / / Select Appropriate Vendor / 4-Forty Screens …" at bounding box center [521, 76] width 1041 height 11
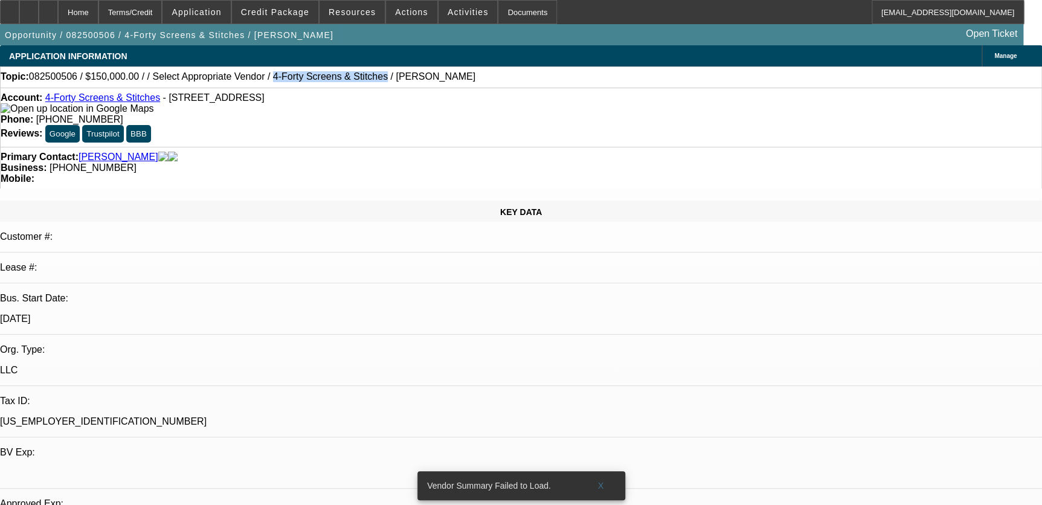
drag, startPoint x: 331, startPoint y: 85, endPoint x: 305, endPoint y: 73, distance: 29.5
copy span "4-Forty Screens & Stitches"
click at [39, 17] on div at bounding box center [28, 12] width 19 height 24
click at [603, 471] on span at bounding box center [601, 485] width 39 height 29
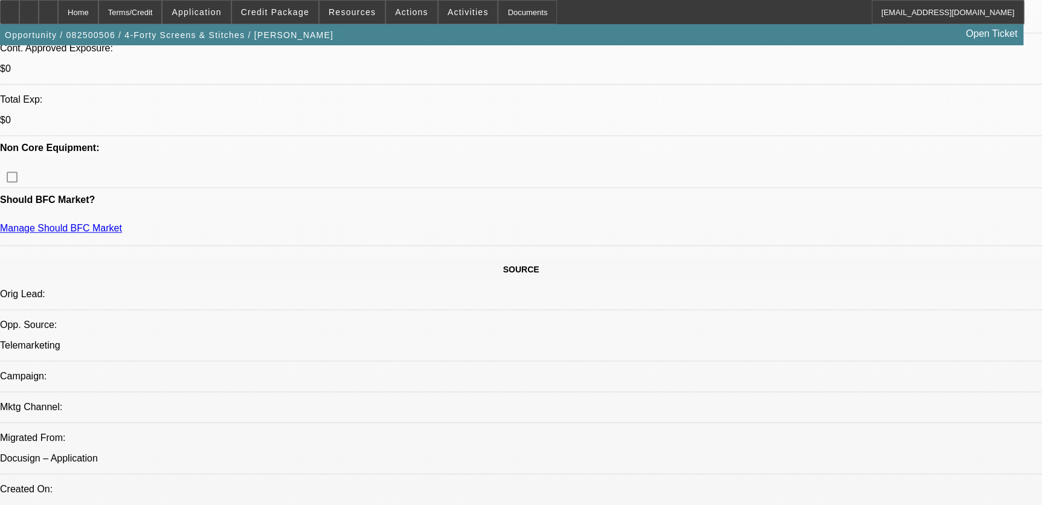
scroll to position [604, 0]
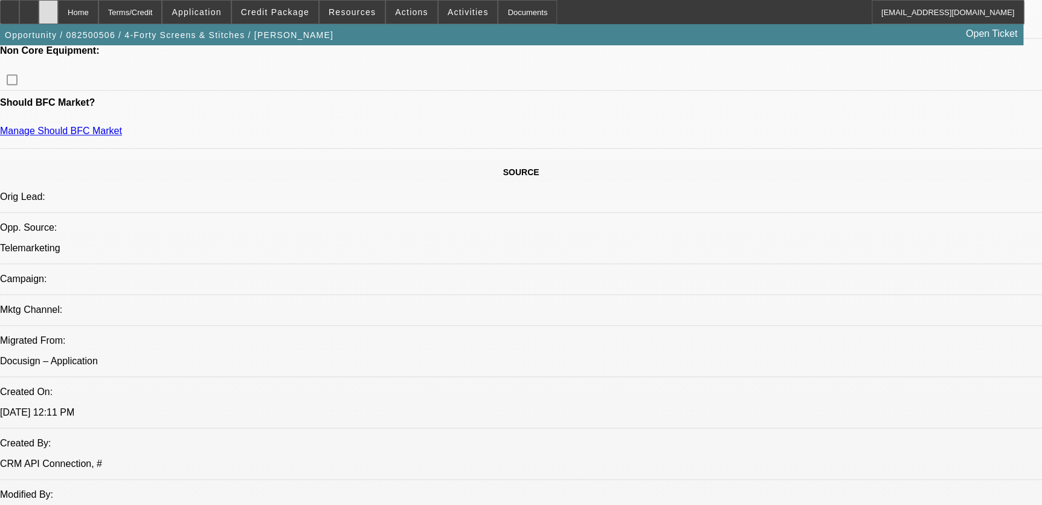
click at [58, 6] on div at bounding box center [48, 12] width 19 height 24
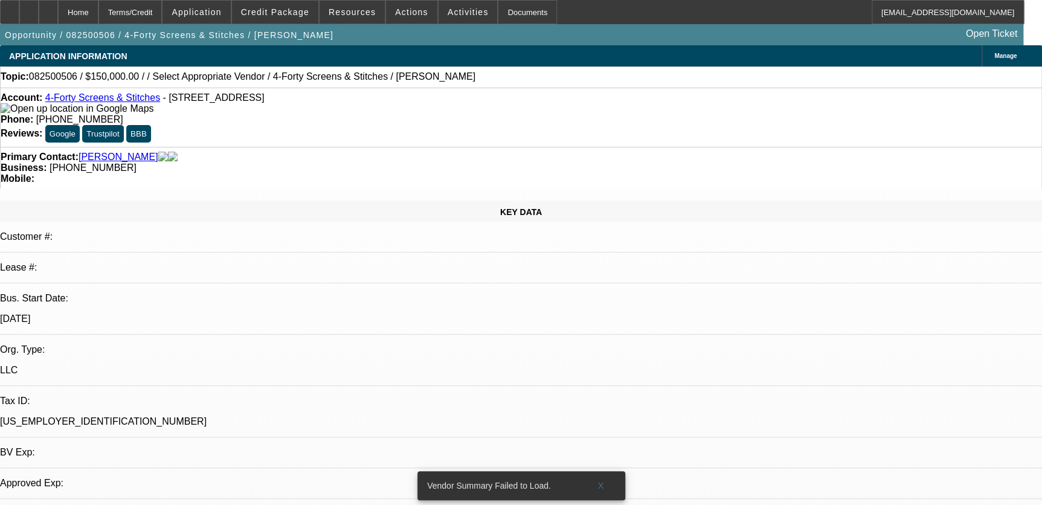
select select "0"
select select "2"
select select "0.1"
select select "1"
select select "2"
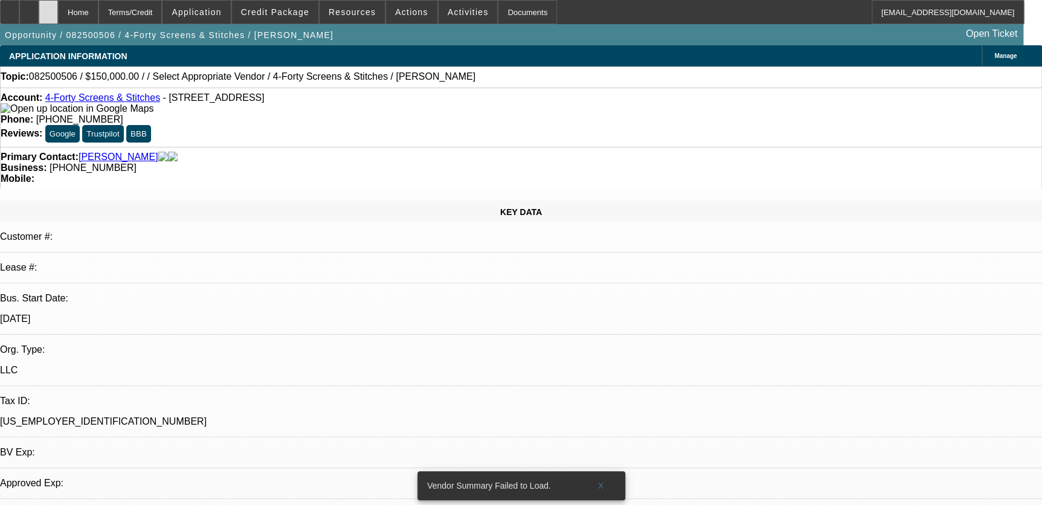
select select "4"
click at [612, 472] on span at bounding box center [601, 485] width 39 height 29
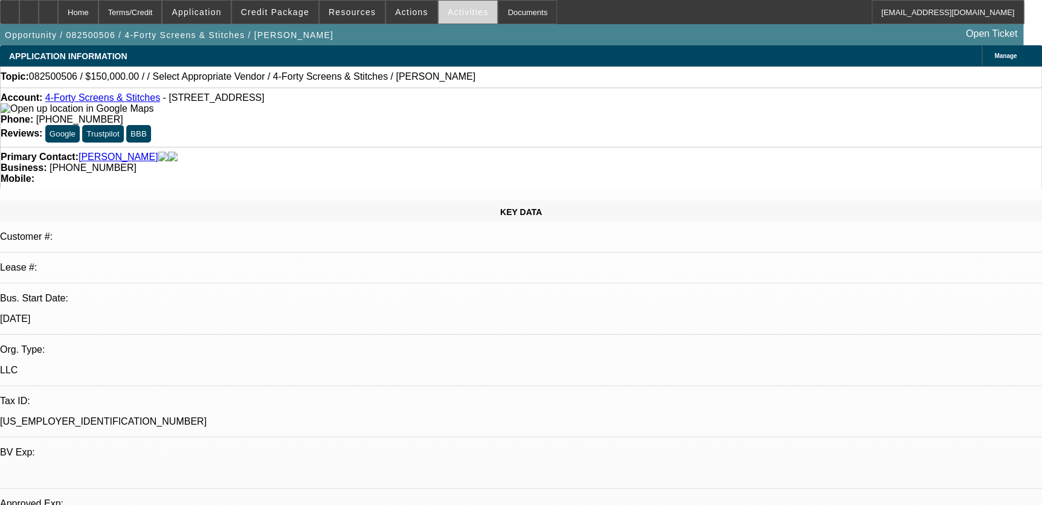
click at [464, 13] on span "Activities" at bounding box center [468, 12] width 41 height 10
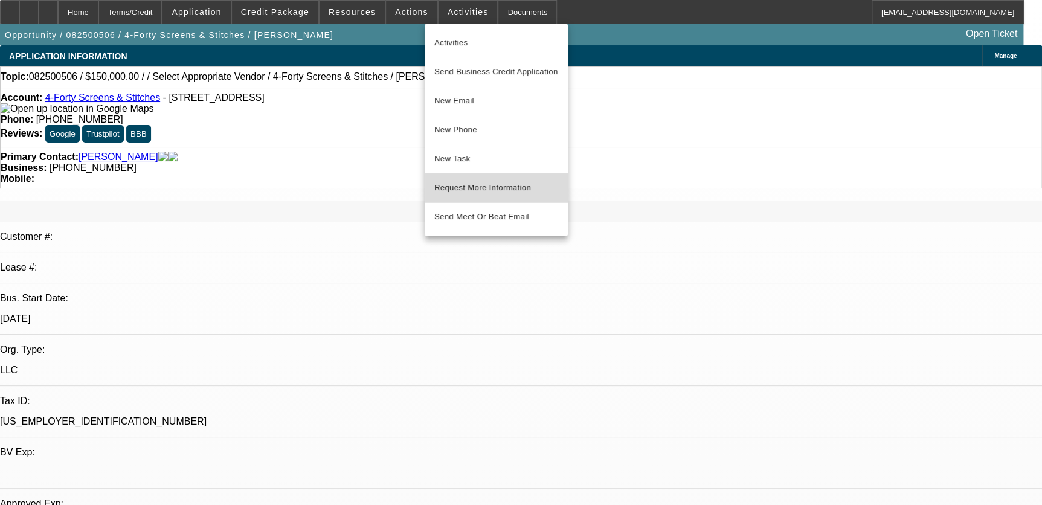
click at [531, 193] on span "Request More Information" at bounding box center [496, 188] width 124 height 15
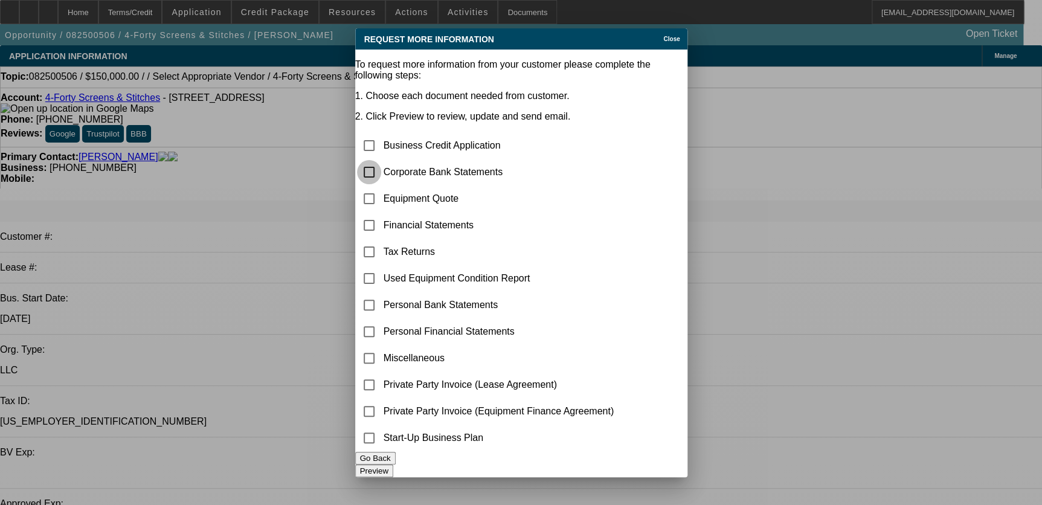
click at [381, 160] on input "checkbox" at bounding box center [369, 172] width 24 height 24
checkbox input "true"
click at [381, 187] on input "checkbox" at bounding box center [369, 199] width 24 height 24
checkbox input "true"
click at [393, 465] on button "Preview" at bounding box center [374, 471] width 38 height 13
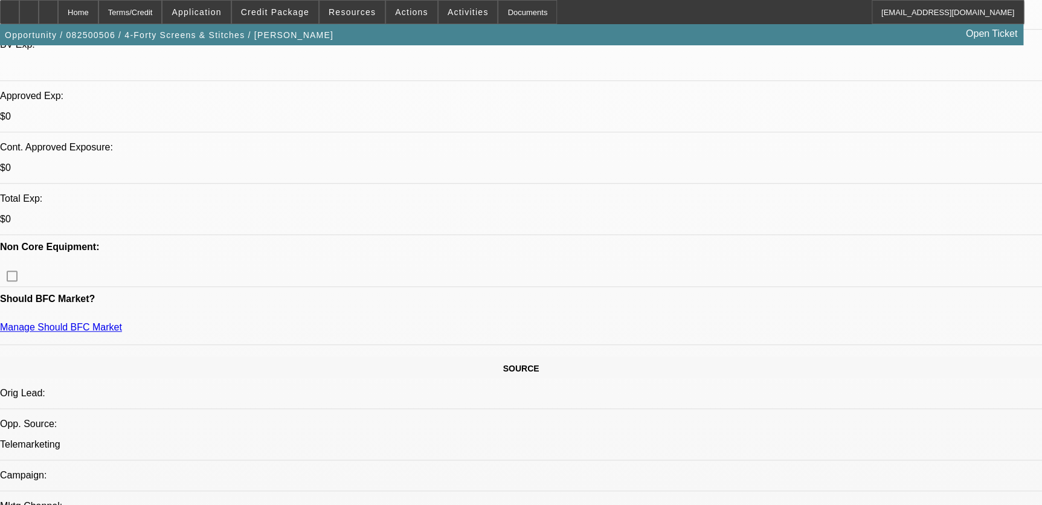
scroll to position [494, 0]
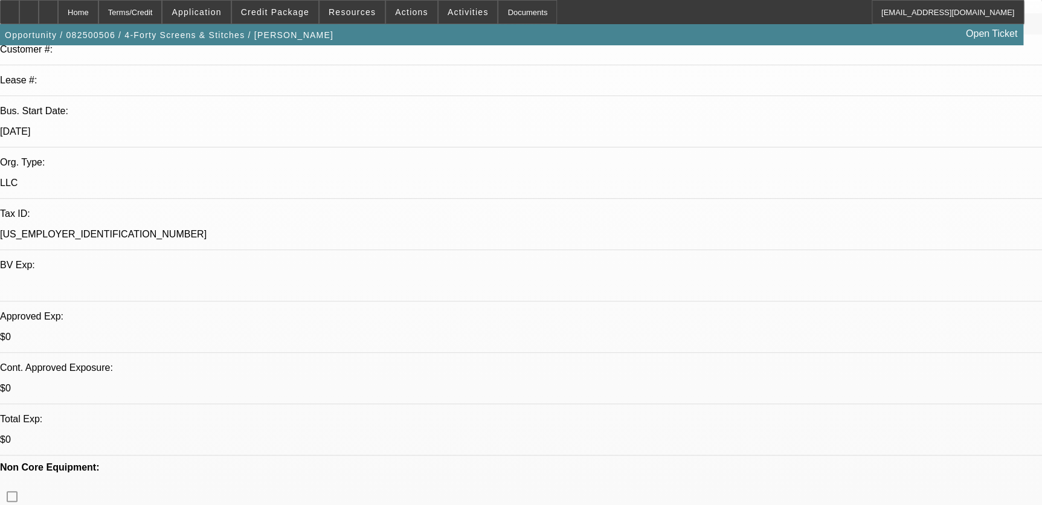
scroll to position [164, 0]
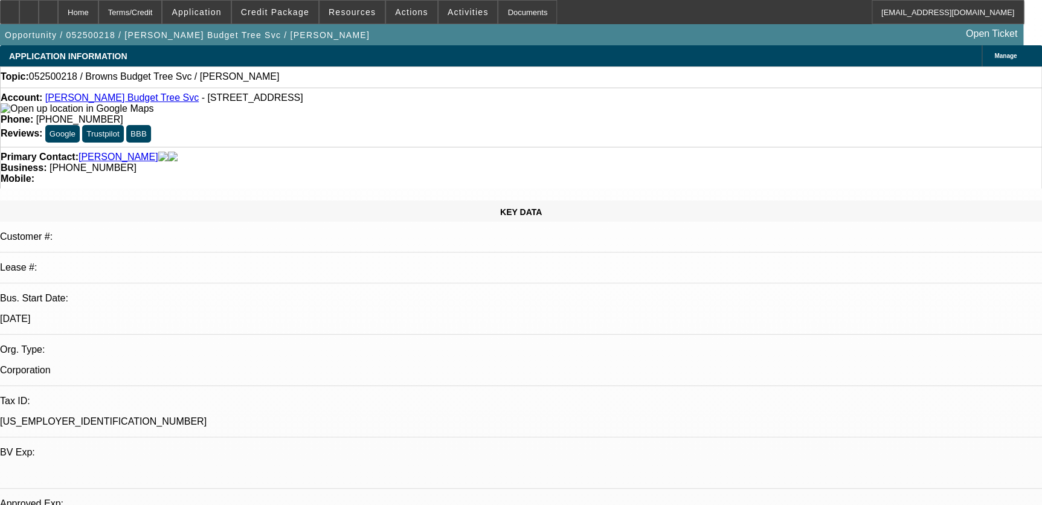
select select "0"
select select "2"
select select "0.1"
select select "1"
select select "2"
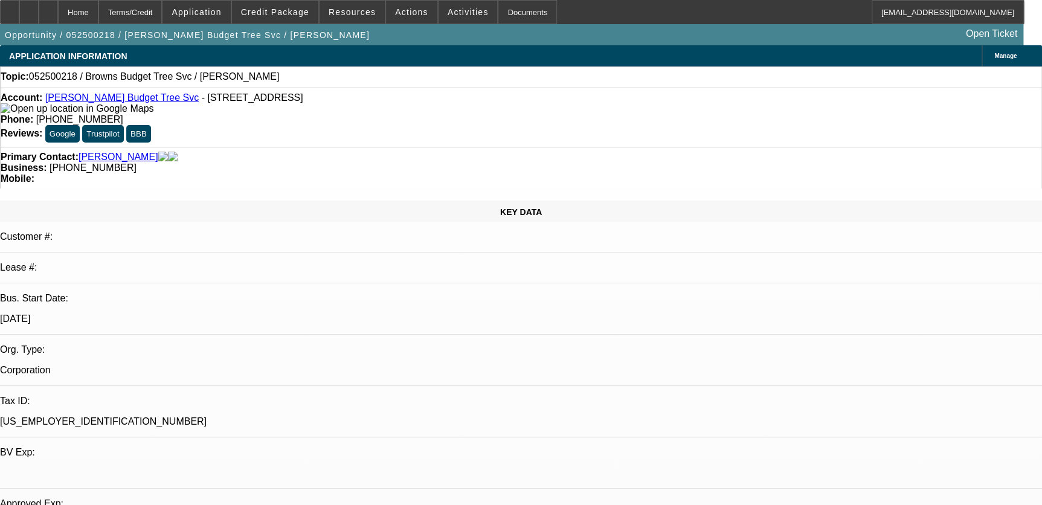
select select "4"
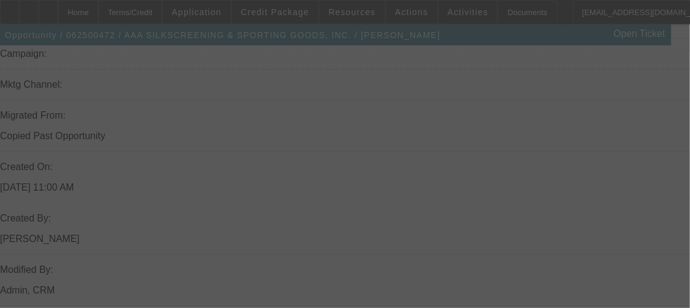
scroll to position [700, 0]
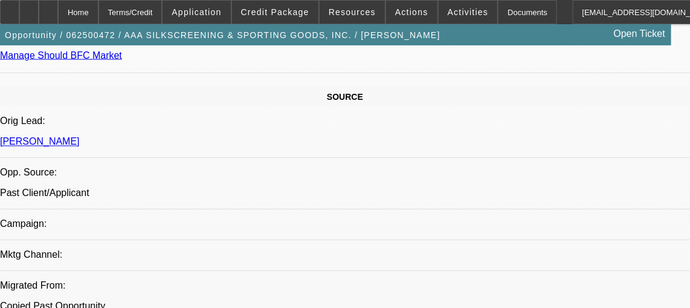
select select "0"
select select "2"
select select "0.1"
select select "1"
select select "2"
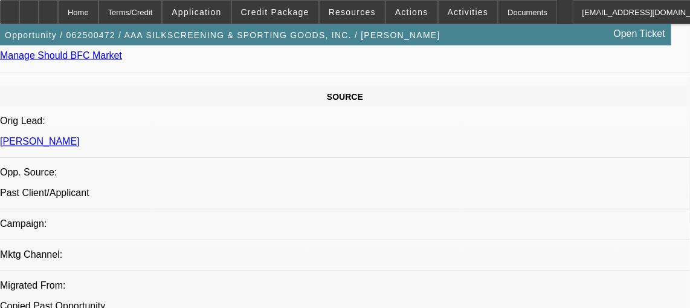
select select "4"
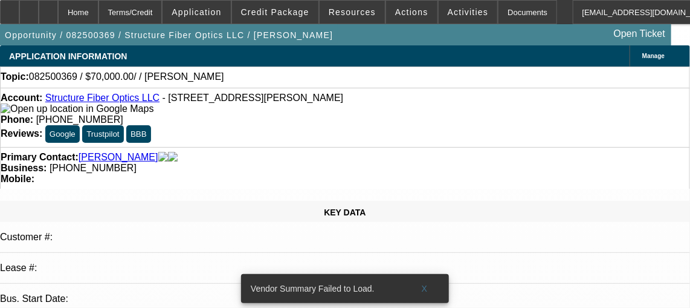
select select "0"
select select "2"
select select "0.1"
select select "1"
select select "2"
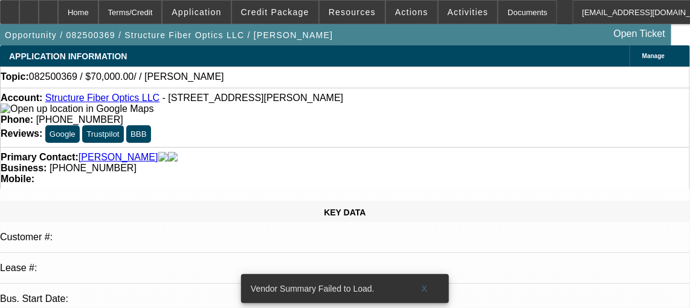
select select "4"
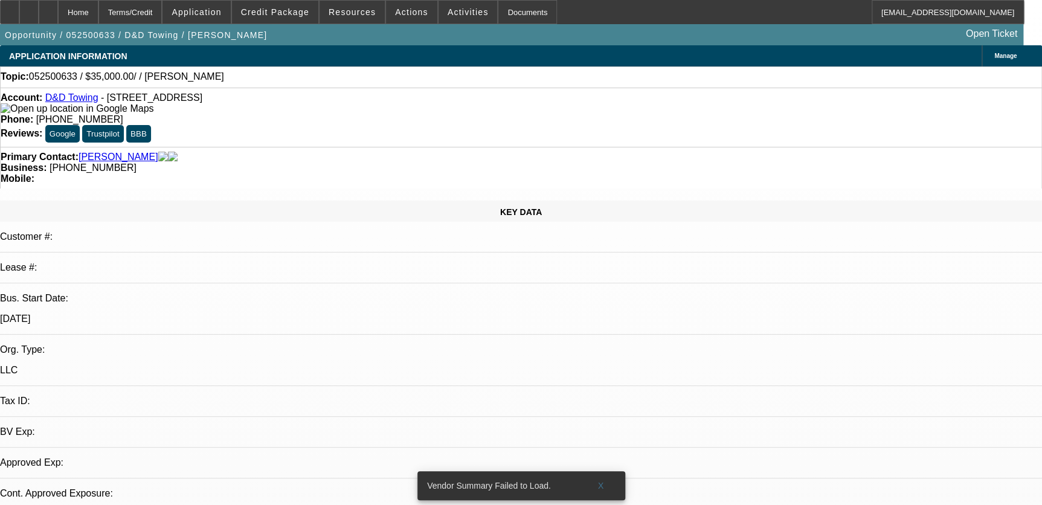
select select "0"
select select "2"
select select "0.1"
select select "1"
select select "2"
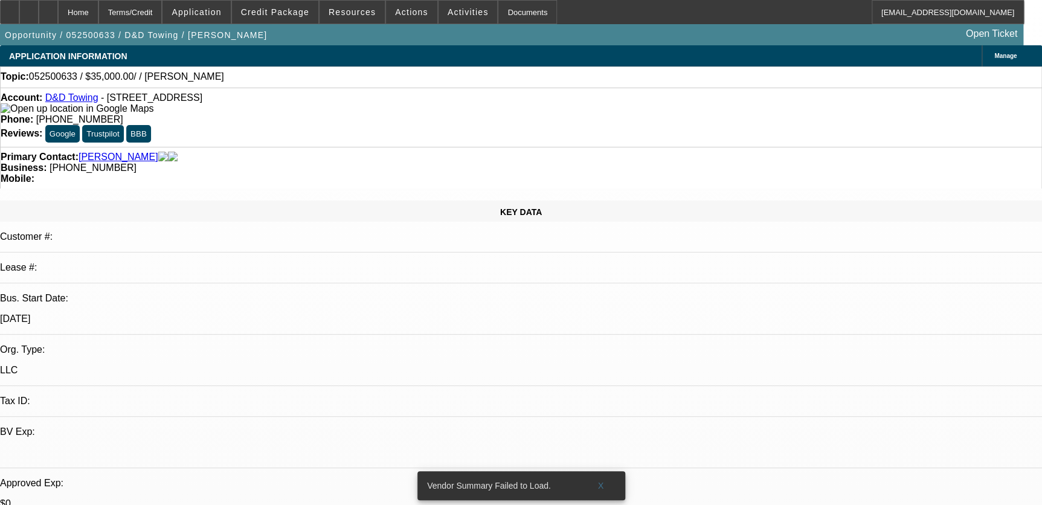
select select "4"
click at [598, 481] on span "X" at bounding box center [601, 486] width 7 height 10
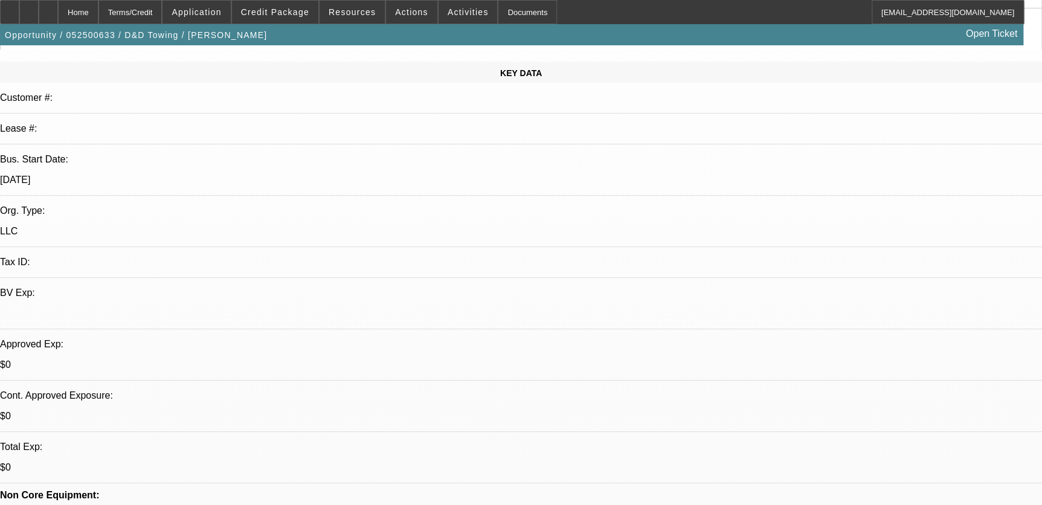
scroll to position [219, 0]
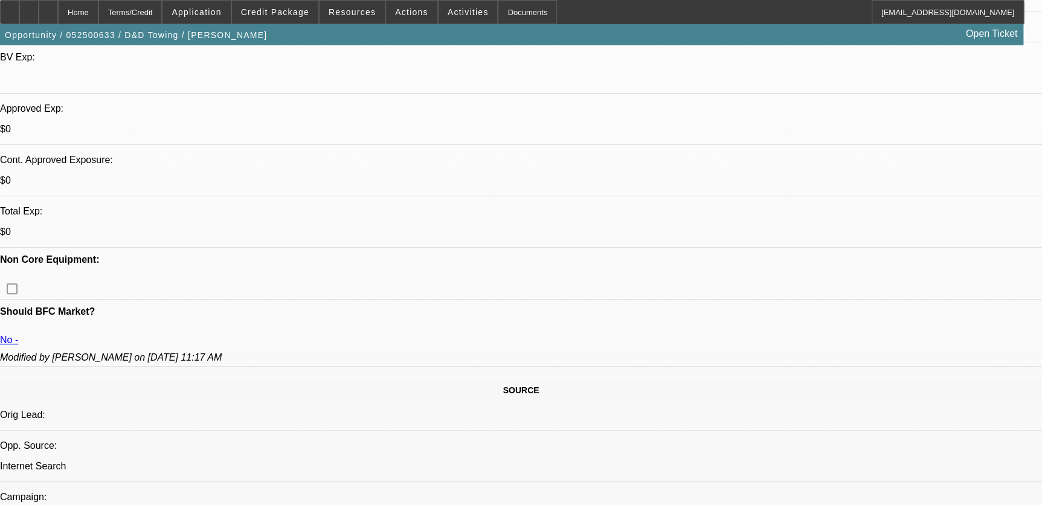
scroll to position [494, 0]
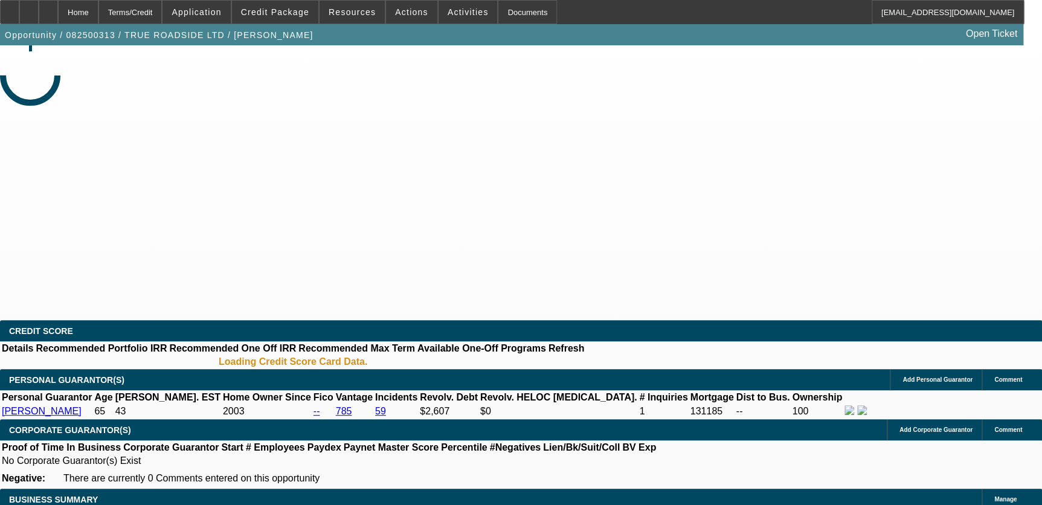
select select "0"
select select "3"
select select "0"
select select "6"
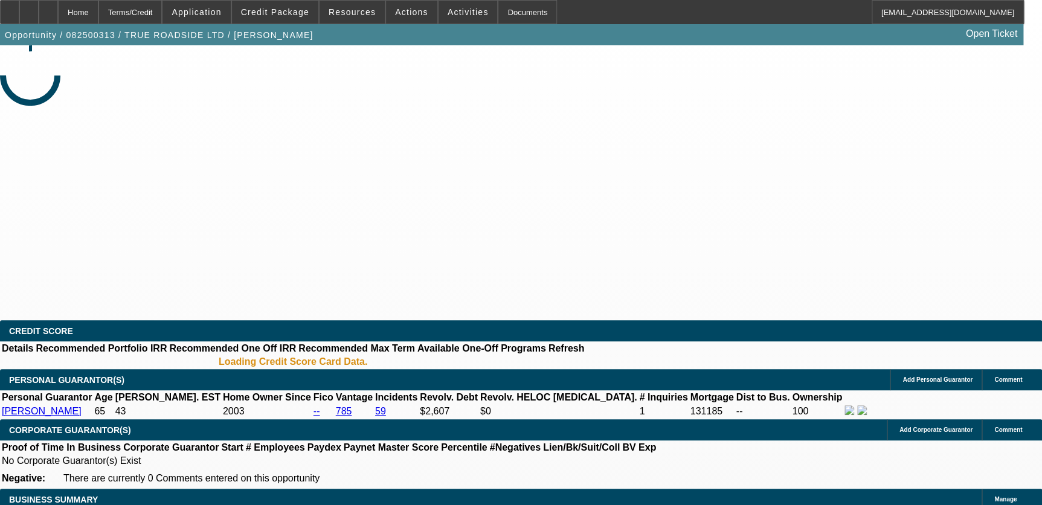
select select "0"
select select "3"
select select "0"
select select "6"
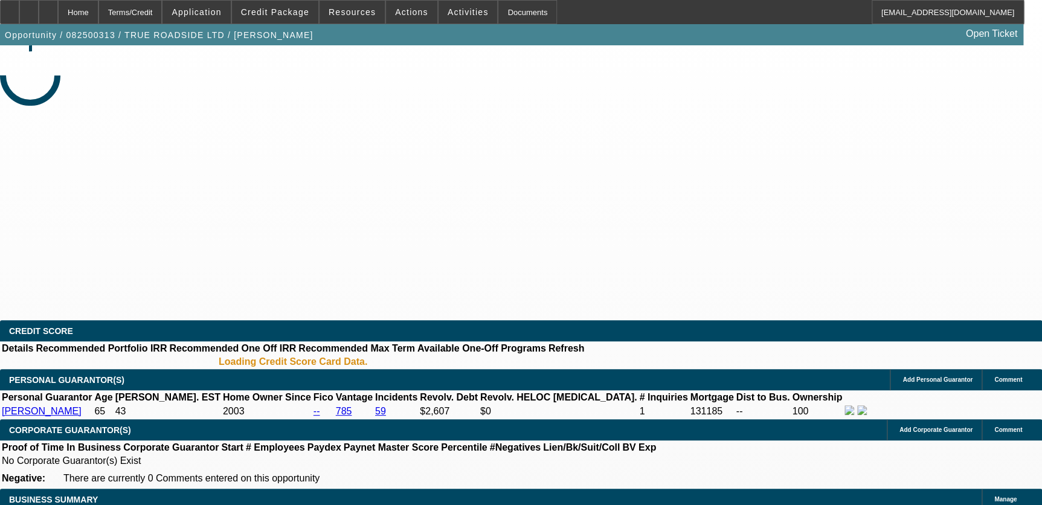
select select "0"
select select "3"
select select "0"
select select "6"
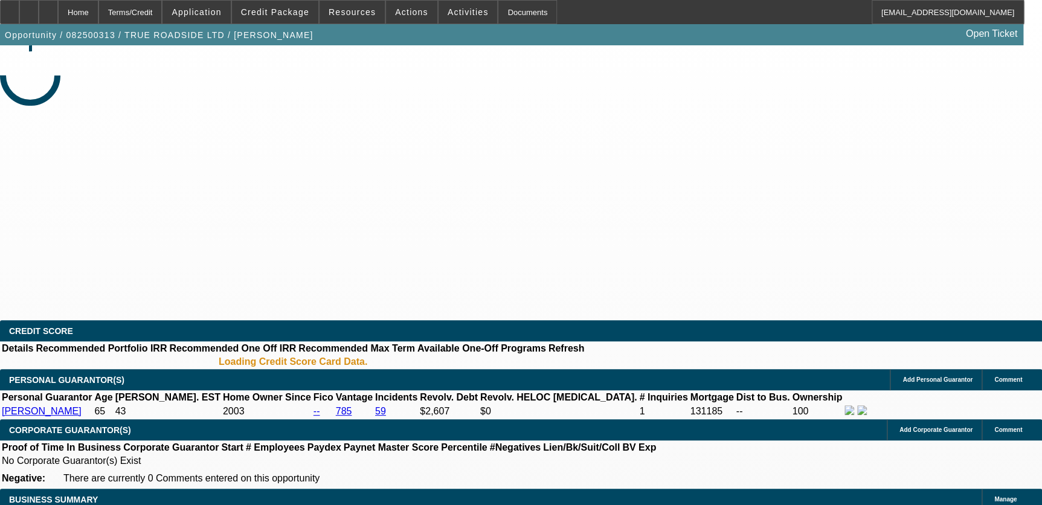
select select "0"
select select "3"
select select "0"
select select "6"
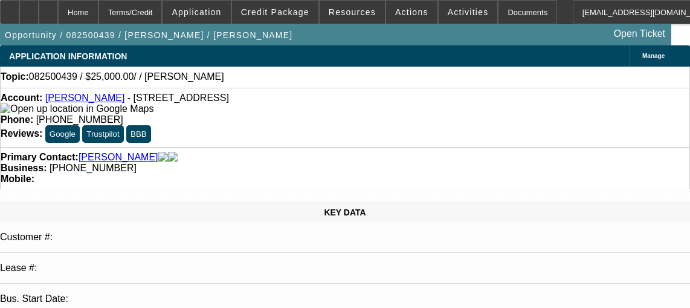
select select "0"
select select "2"
select select "0.1"
select select "4"
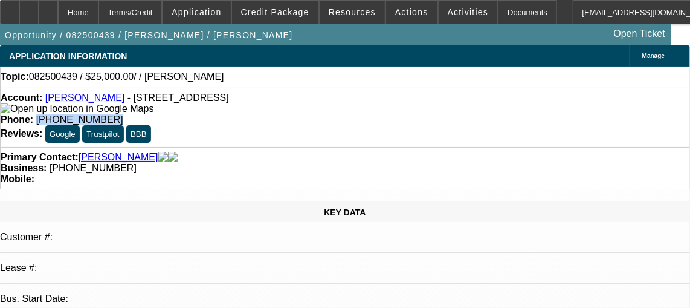
drag, startPoint x: 382, startPoint y: 102, endPoint x: 468, endPoint y: 98, distance: 86.5
click at [468, 114] on div "Phone: (214) 680-1507" at bounding box center [345, 119] width 689 height 11
copy span "(214) 680-1507"
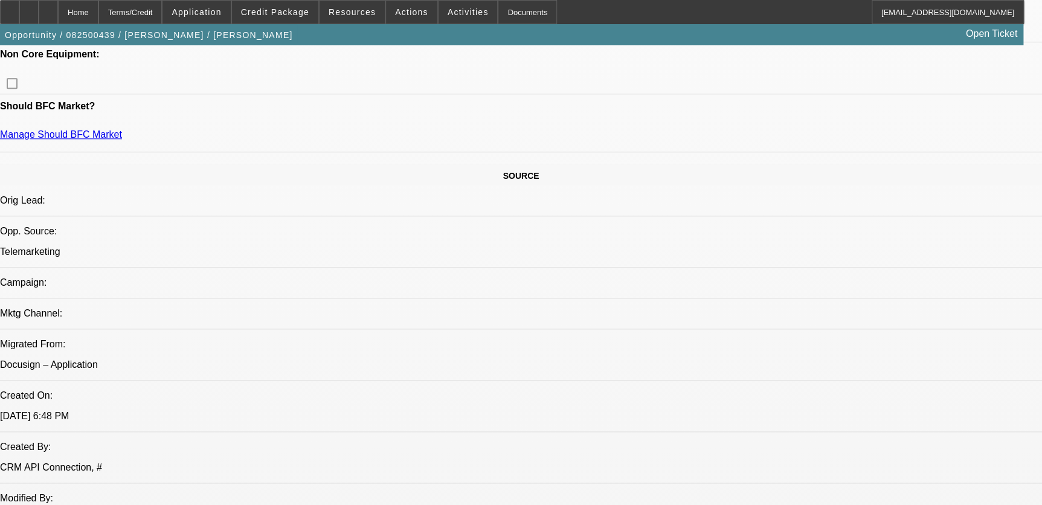
scroll to position [604, 0]
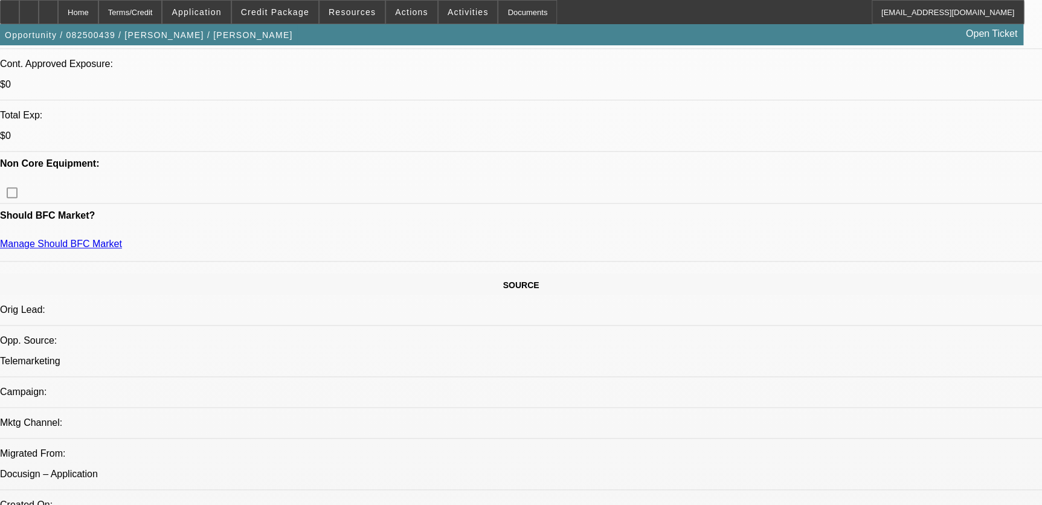
scroll to position [439, 0]
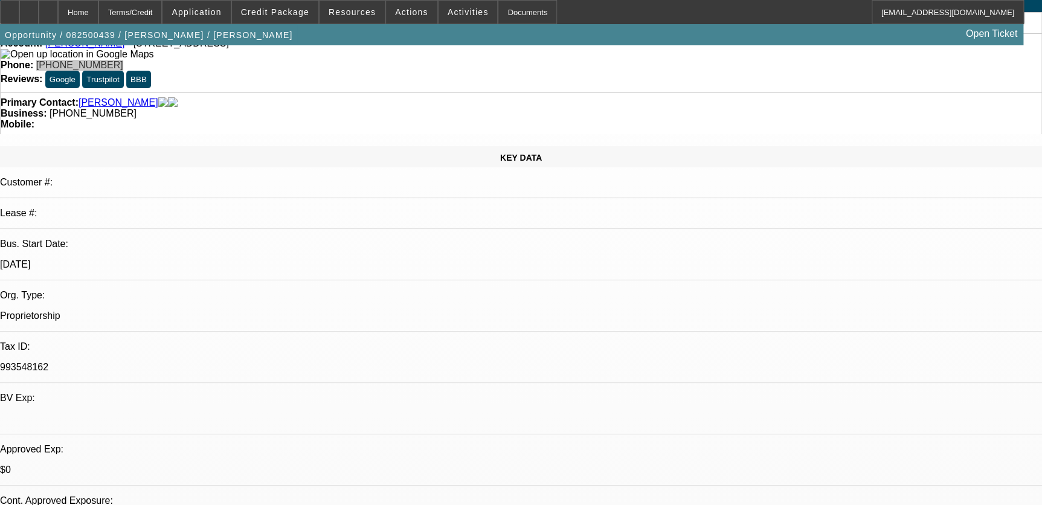
scroll to position [0, 0]
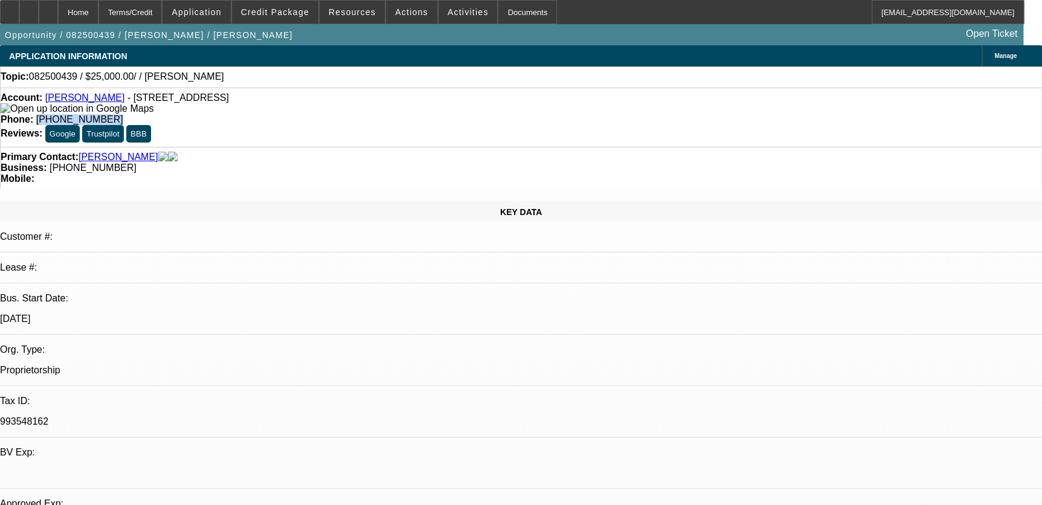
drag, startPoint x: 908, startPoint y: 376, endPoint x: 895, endPoint y: 362, distance: 18.8
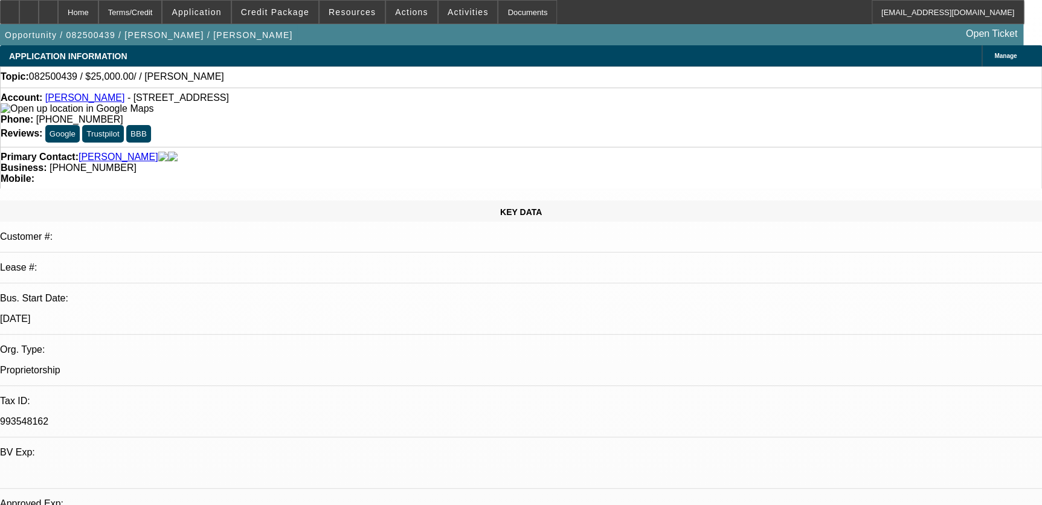
radio input "true"
drag, startPoint x: 958, startPoint y: 399, endPoint x: 897, endPoint y: 242, distance: 168.9
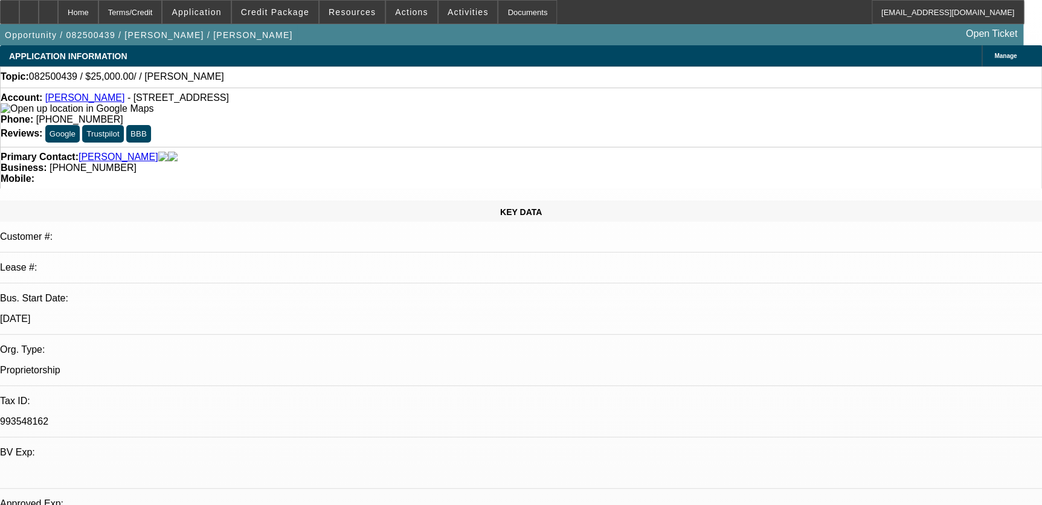
drag, startPoint x: 872, startPoint y: 395, endPoint x: 414, endPoint y: 218, distance: 491.0
type textarea "She's going to pay off her collections first so that it improves her credit in …"
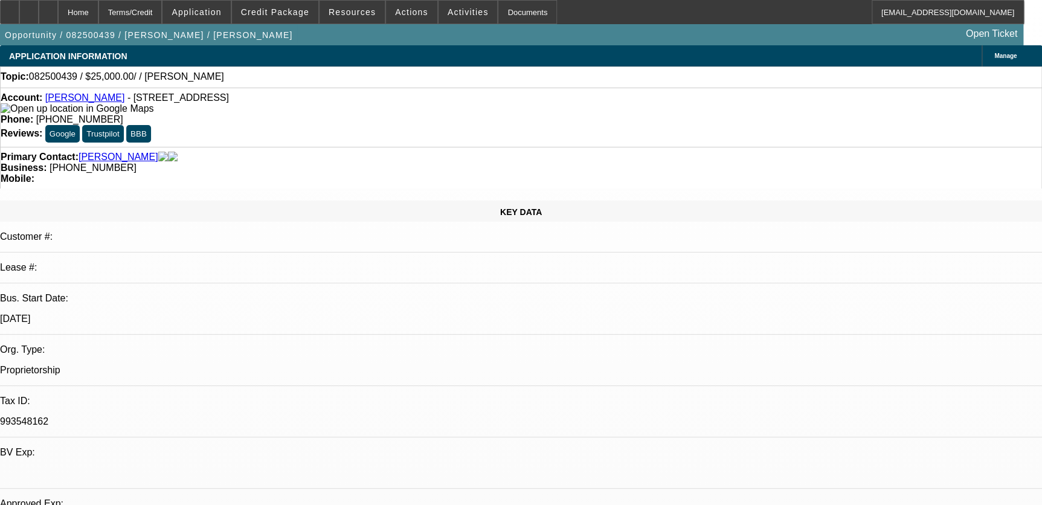
radio input "true"
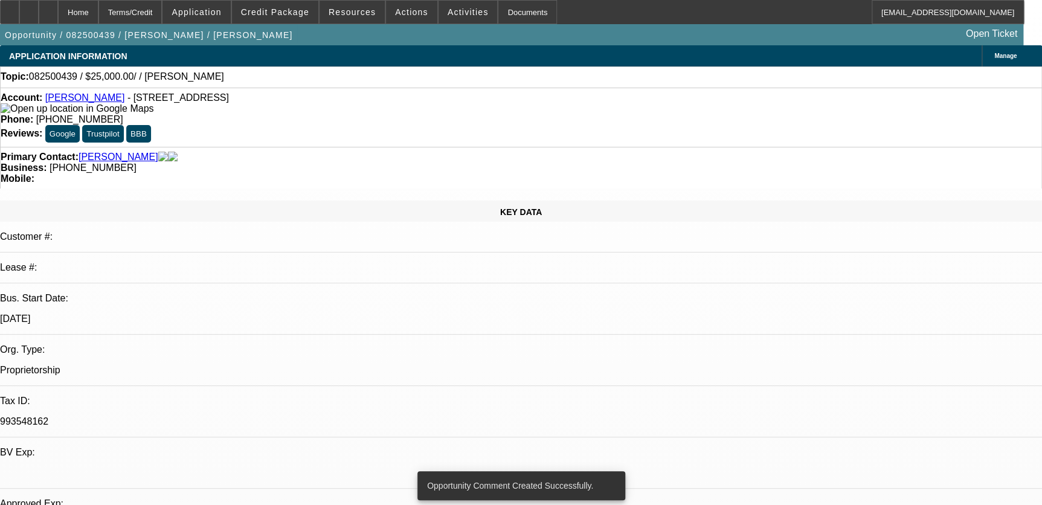
click at [459, 118] on div "Account: Shelbi Rea - 5425 Spruce View Dr, Dallas, TX 75232 Phone: (214) 680-15…" at bounding box center [521, 117] width 1042 height 59
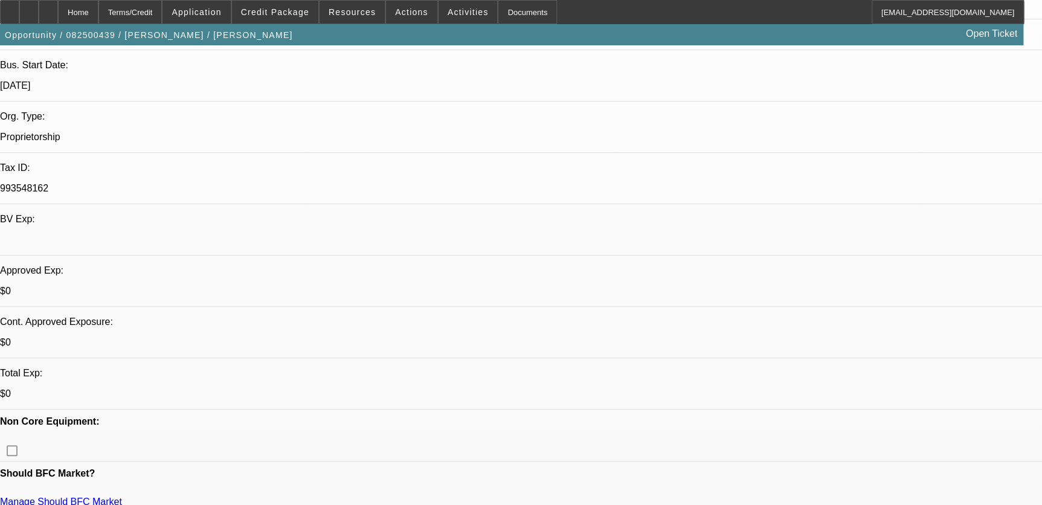
scroll to position [329, 0]
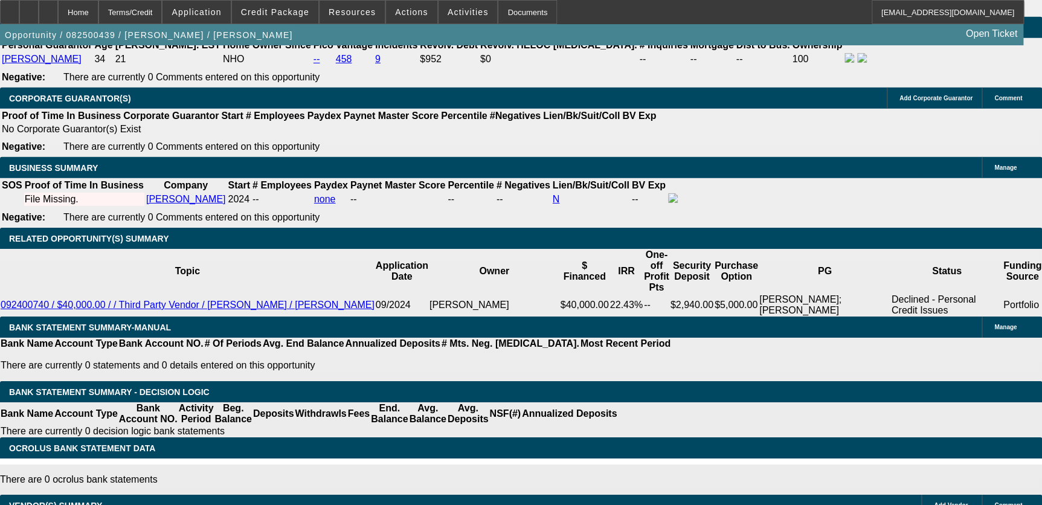
scroll to position [1813, 0]
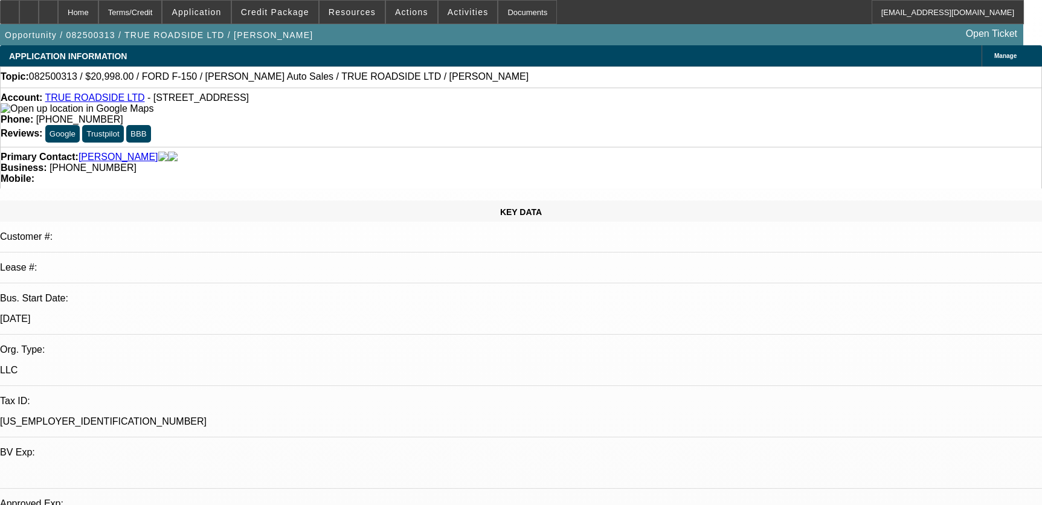
select select "0"
select select "3"
select select "0"
select select "6"
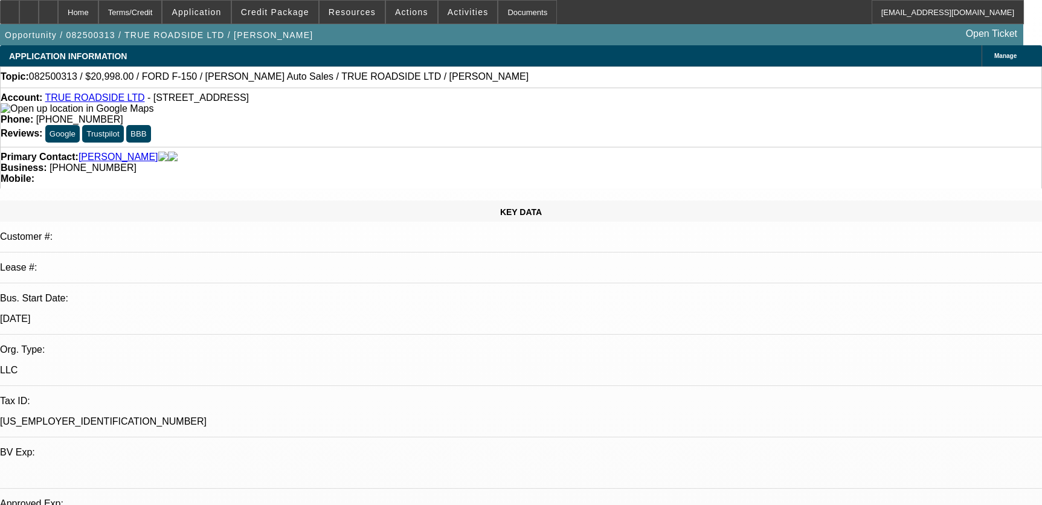
select select "0"
select select "3"
select select "0"
select select "6"
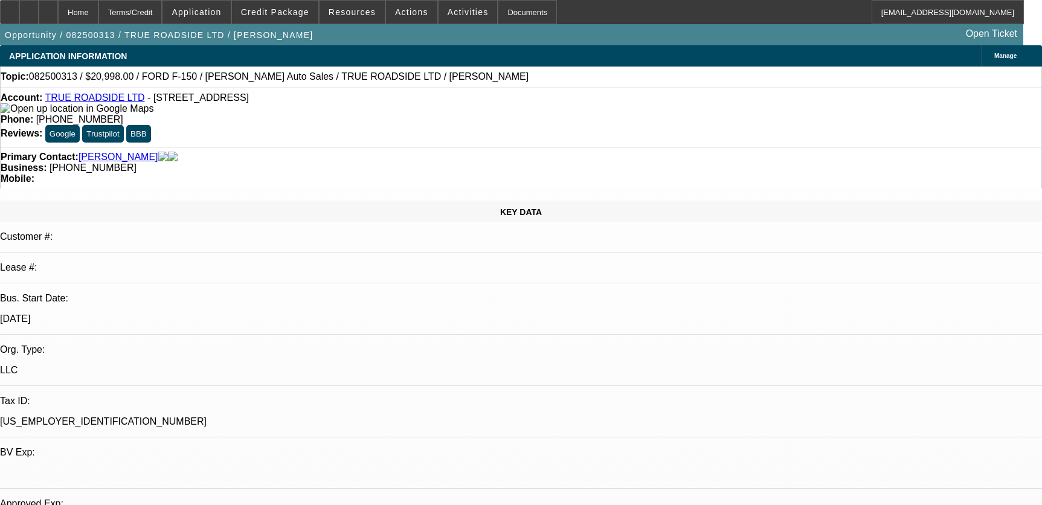
select select "0"
select select "3"
select select "0"
select select "6"
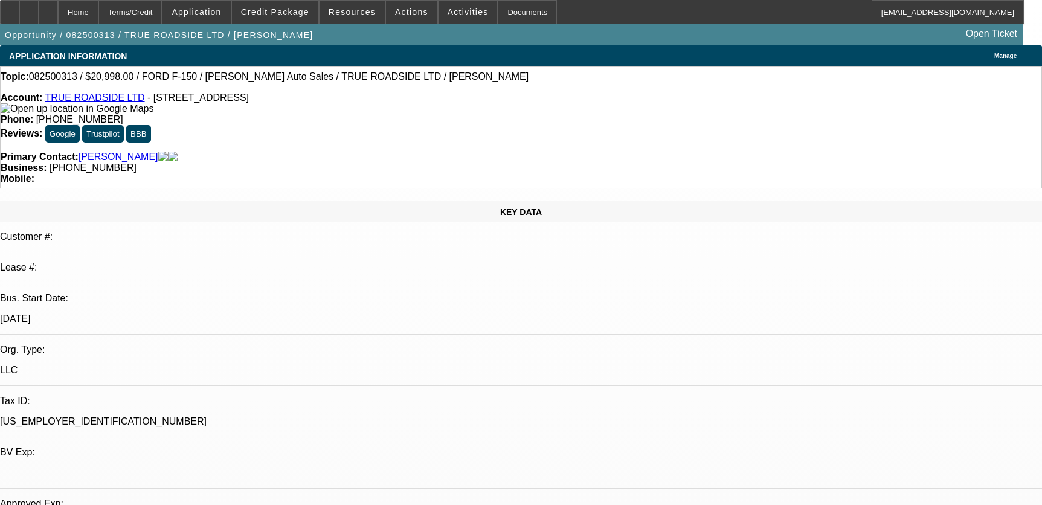
select select "0"
select select "3"
select select "0"
select select "6"
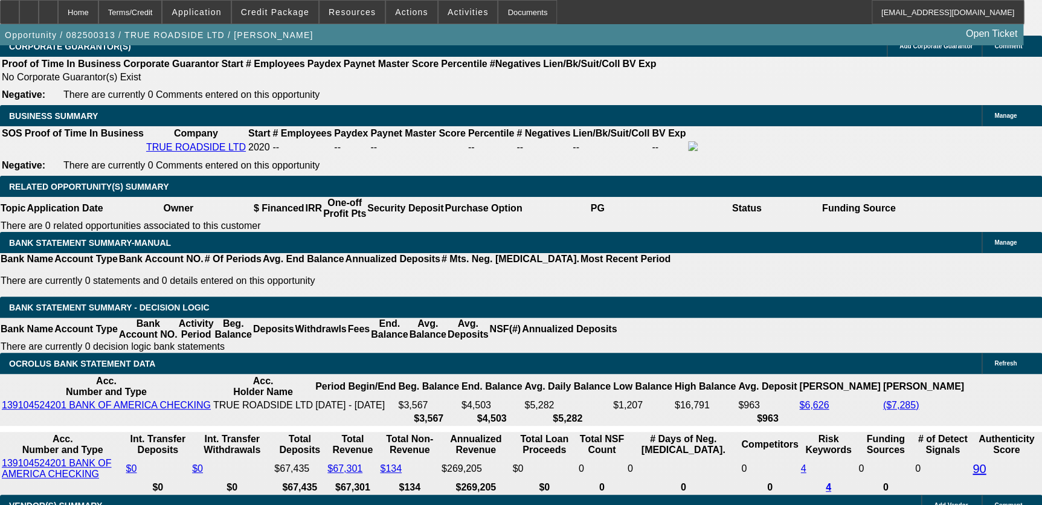
scroll to position [1867, 0]
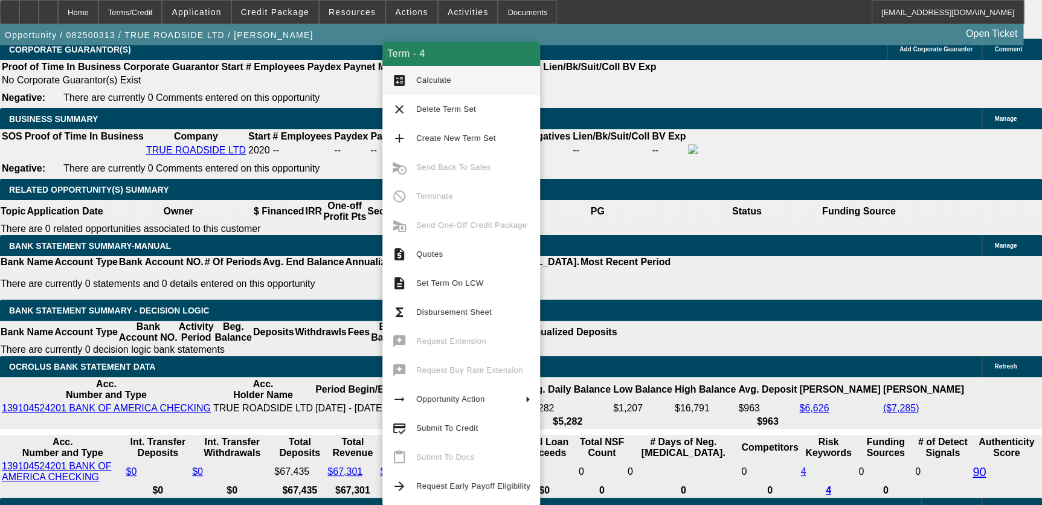
click at [456, 257] on span "Quotes" at bounding box center [473, 254] width 114 height 15
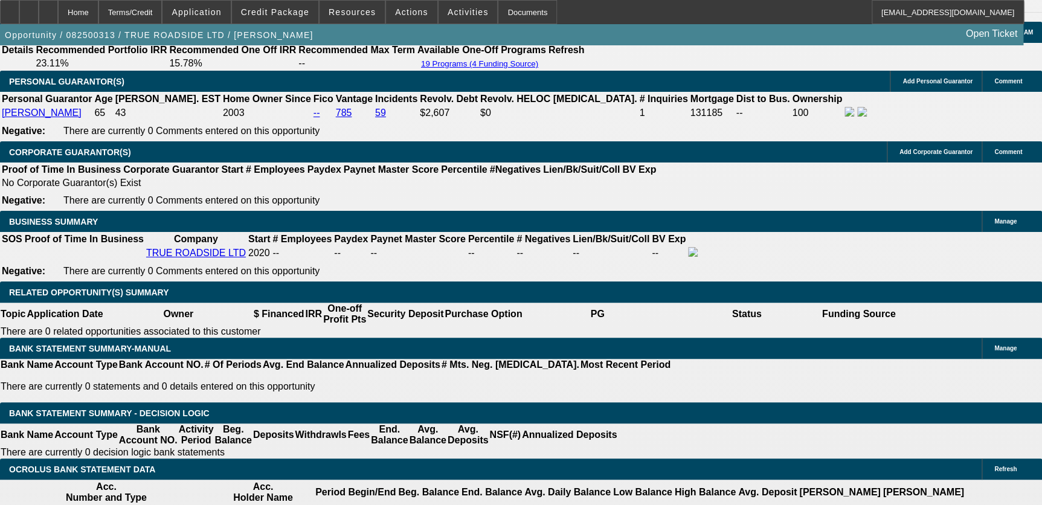
scroll to position [1703, 0]
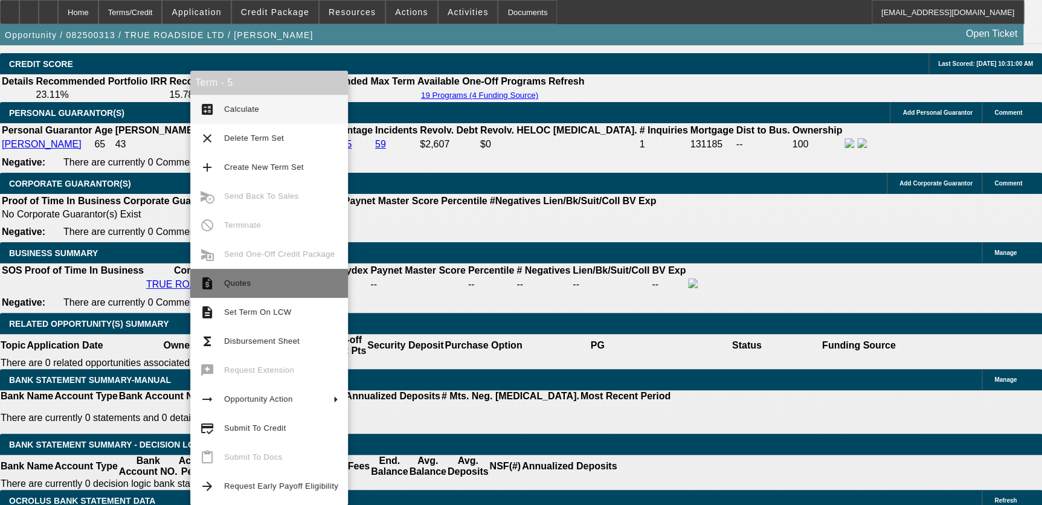
scroll to position [1813, 0]
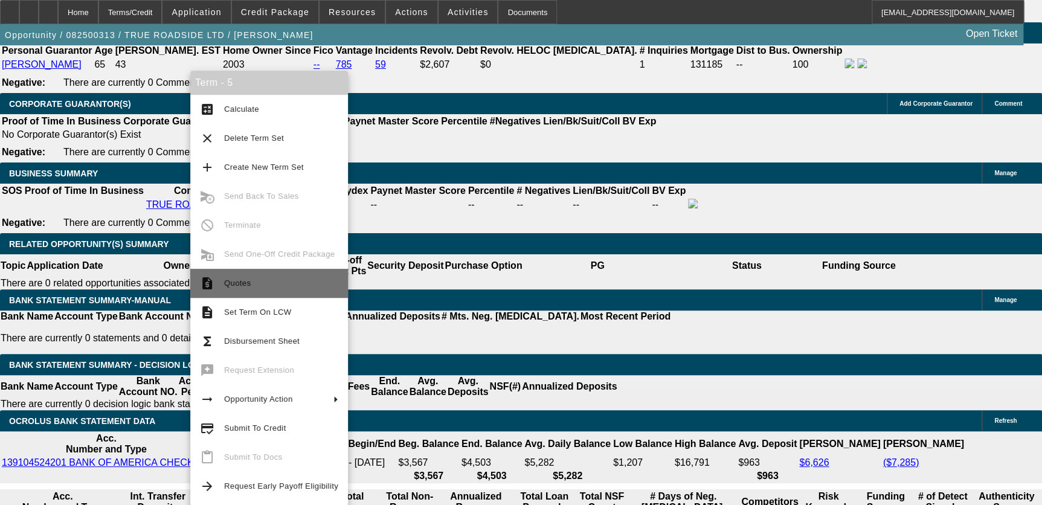
click at [281, 283] on span "Quotes" at bounding box center [281, 283] width 114 height 15
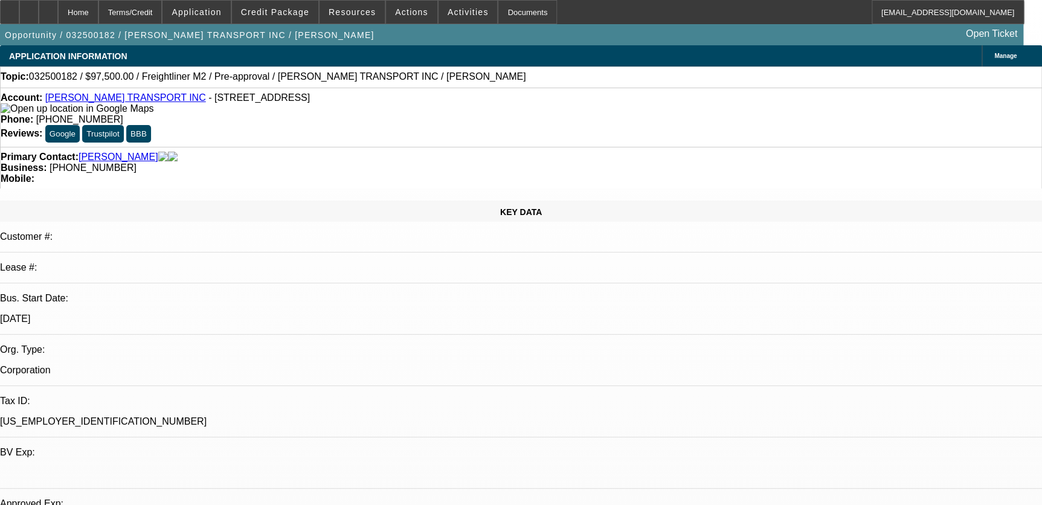
select select "0"
select select "0.1"
select select "0"
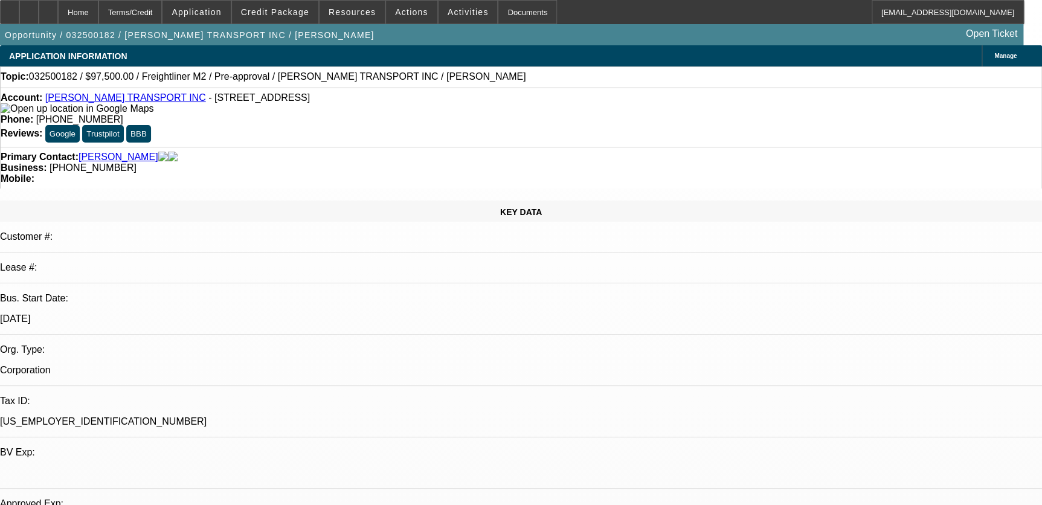
select select "0.1"
select select "0"
select select "0.1"
select select "0"
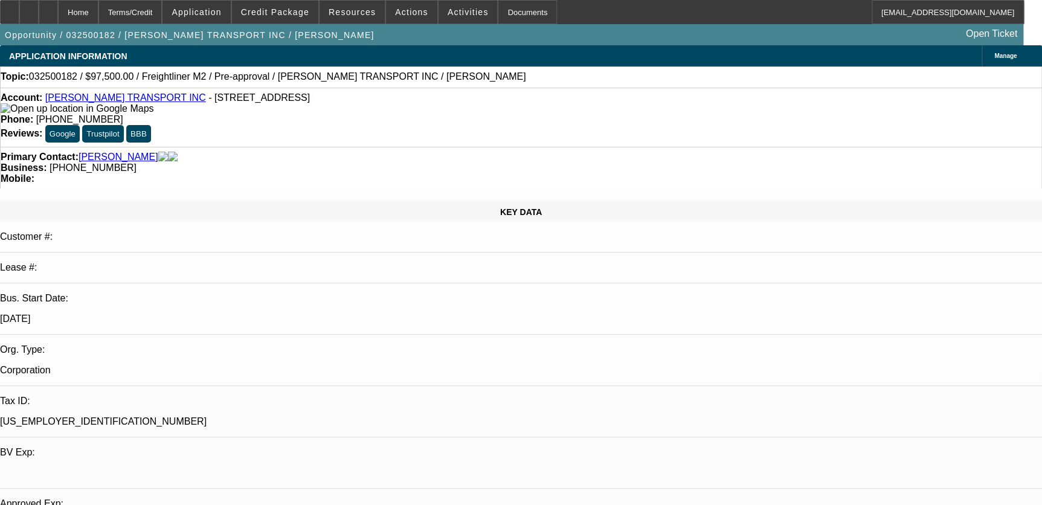
select select "0"
select select "0.1"
select select "1"
select select "4"
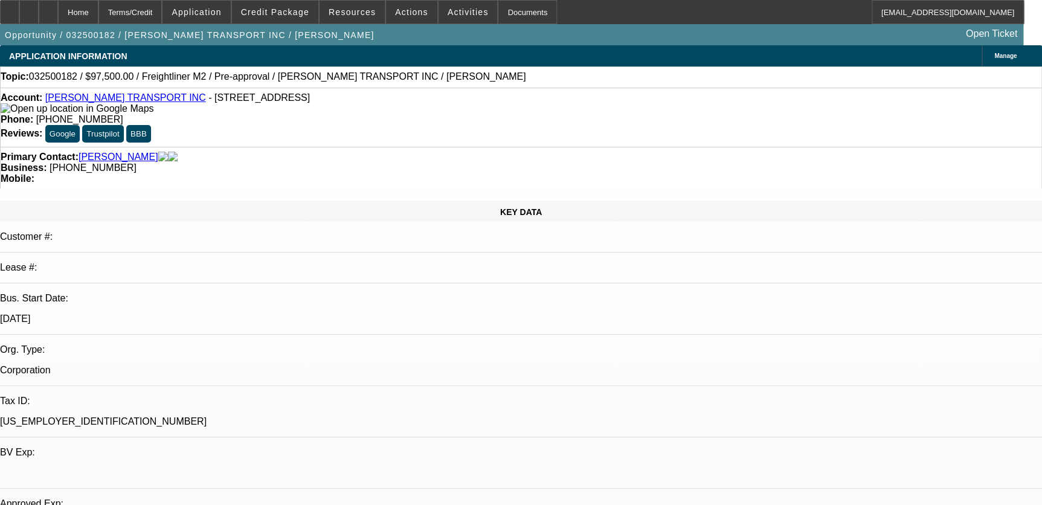
select select "1"
select select "4"
select select "1"
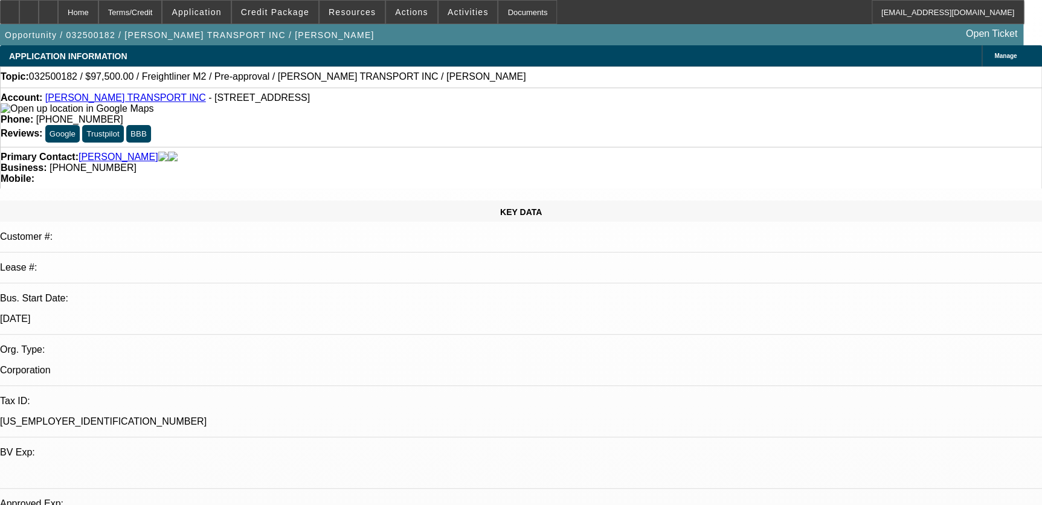
select select "4"
select select "1"
select select "4"
drag, startPoint x: 385, startPoint y: 100, endPoint x: 479, endPoint y: 97, distance: 93.1
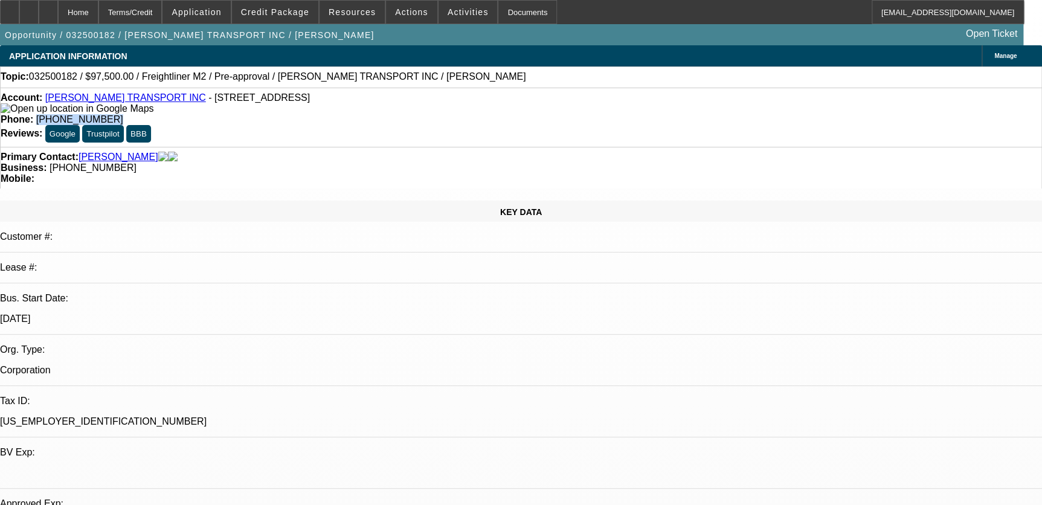
click at [479, 114] on div "Phone: (702) 337-8521" at bounding box center [521, 119] width 1041 height 11
drag, startPoint x: 461, startPoint y: 97, endPoint x: 419, endPoint y: 98, distance: 41.7
copy span "(702) 337-8521"
click at [123, 125] on button "Trustpilot" at bounding box center [102, 134] width 41 height 18
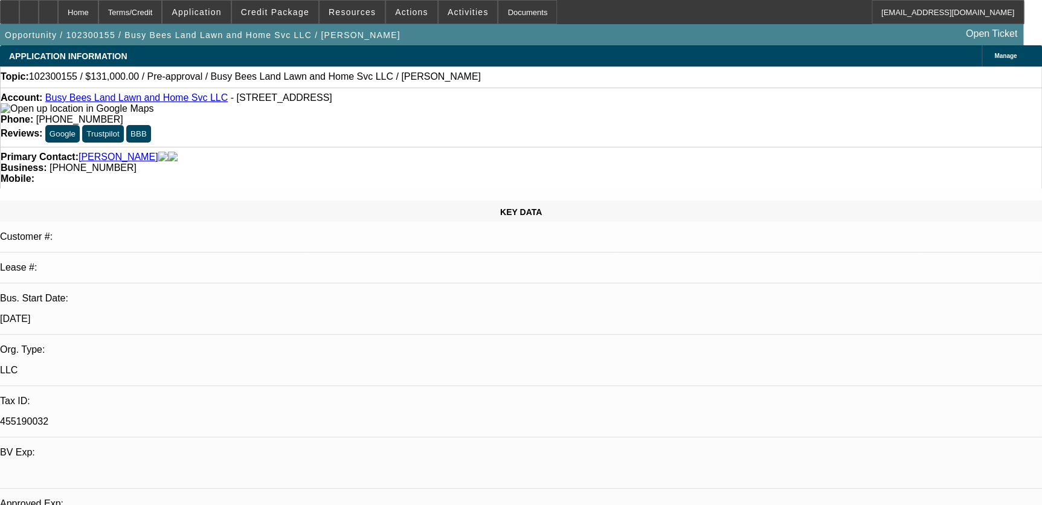
select select "0"
select select "2"
select select "0.1"
select select "0"
select select "2"
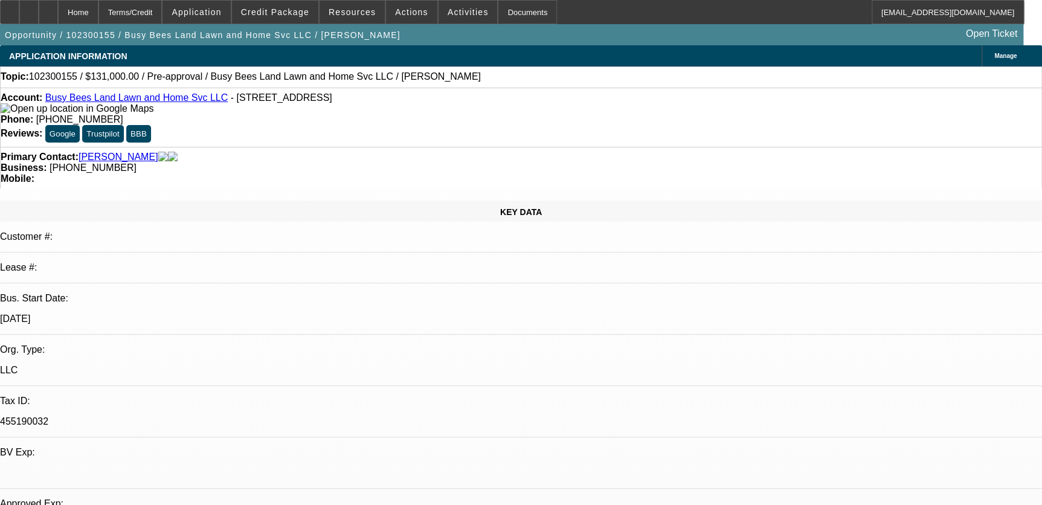
select select "0.1"
select select "1"
select select "2"
select select "4"
select select "1"
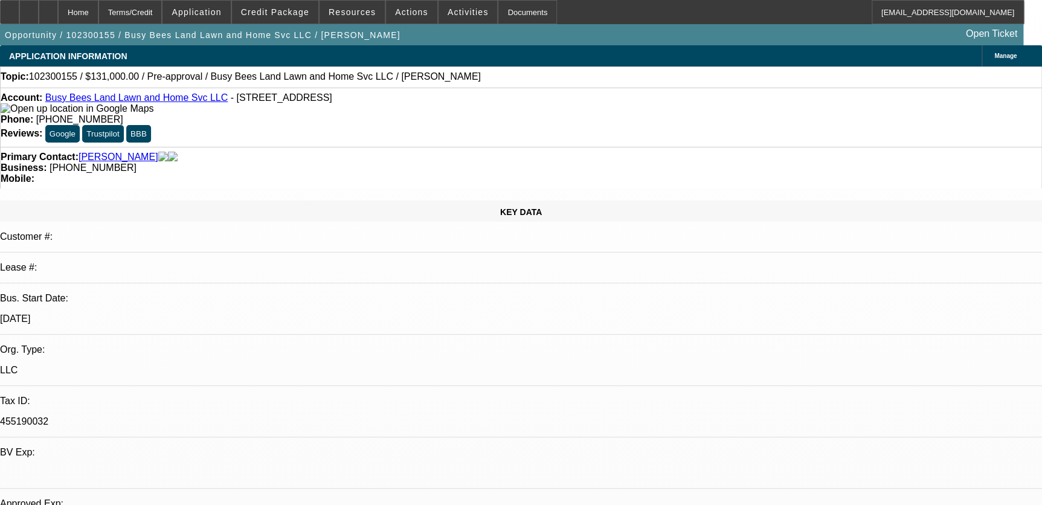
select select "2"
select select "4"
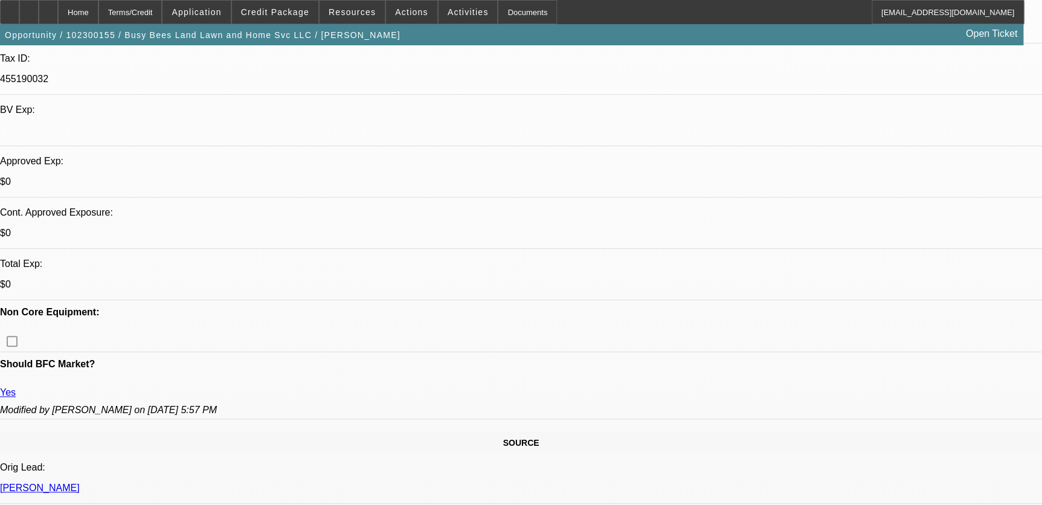
scroll to position [109, 0]
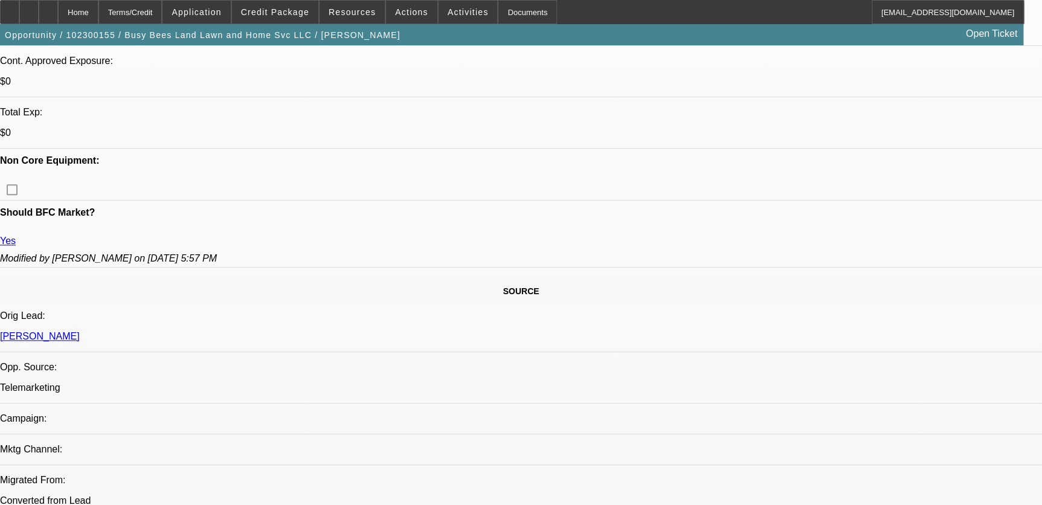
scroll to position [933, 0]
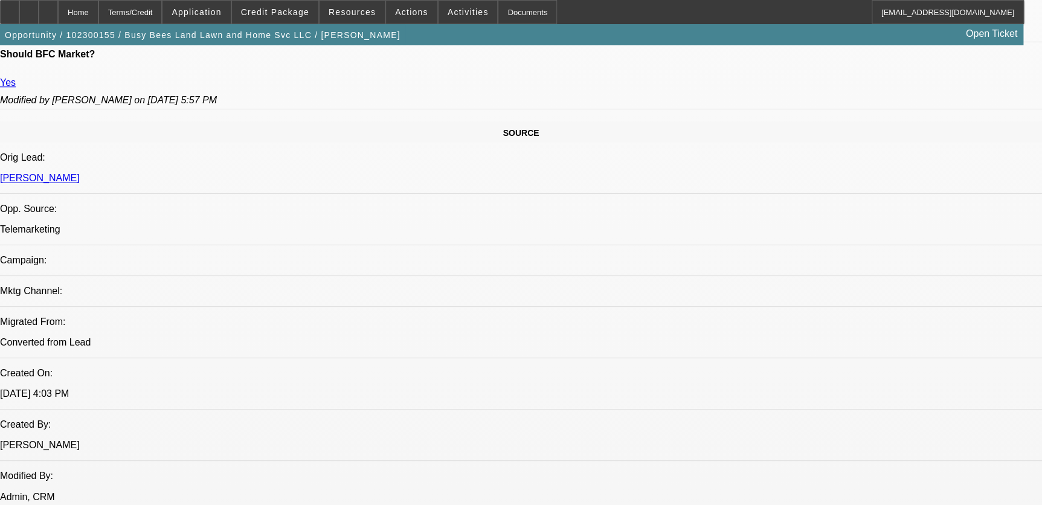
scroll to position [384, 0]
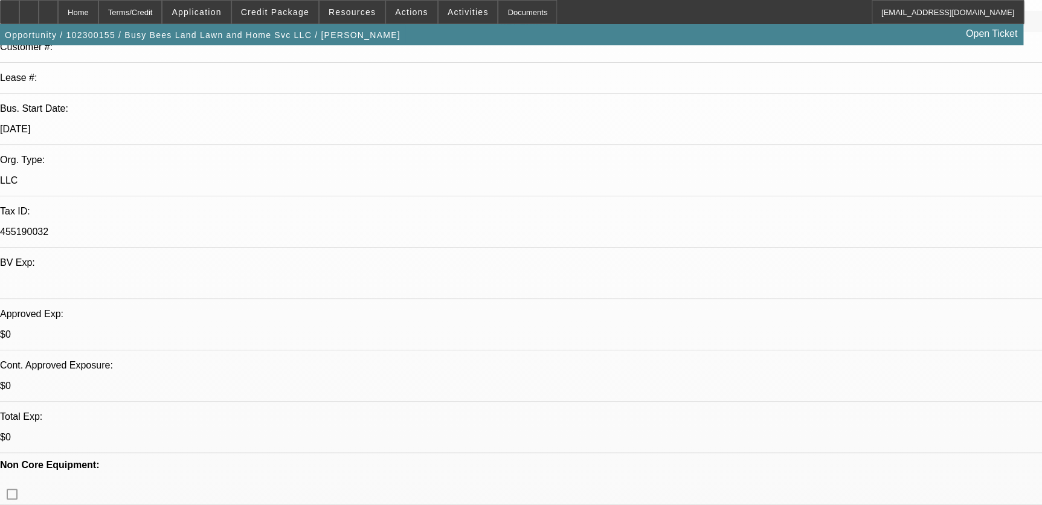
scroll to position [109, 0]
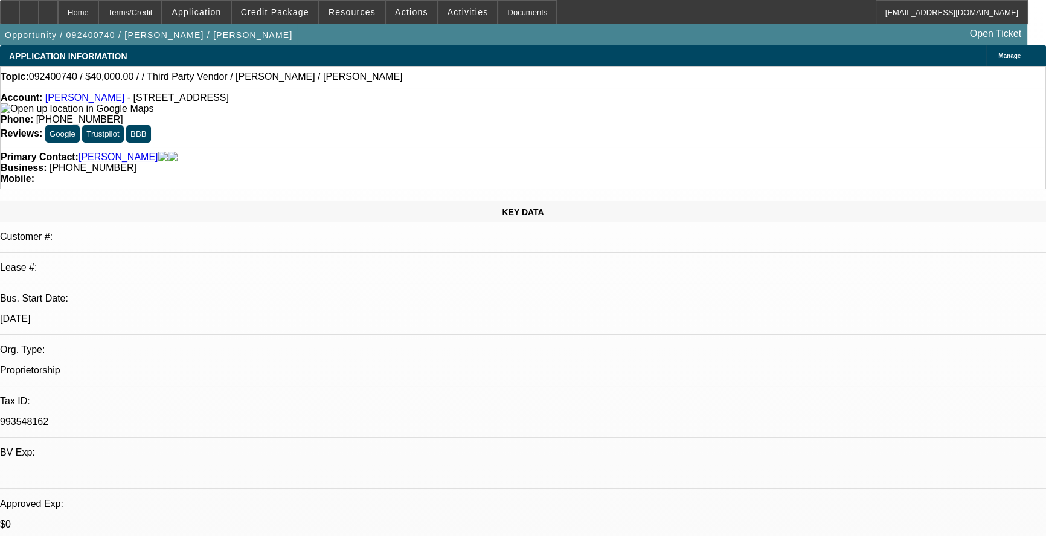
select select "0.2"
select select "2"
select select "0.1"
select select "1"
select select "2"
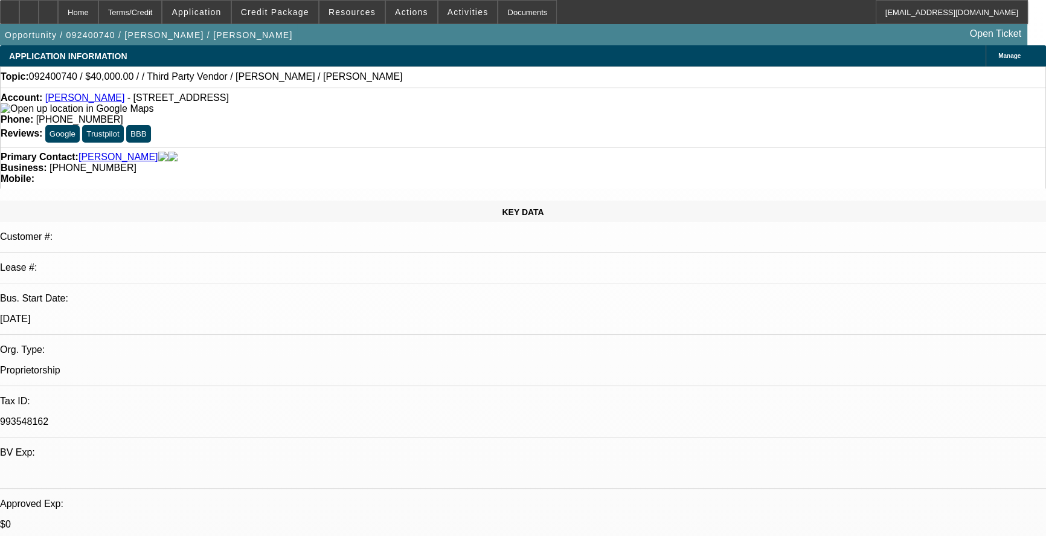
select select "4"
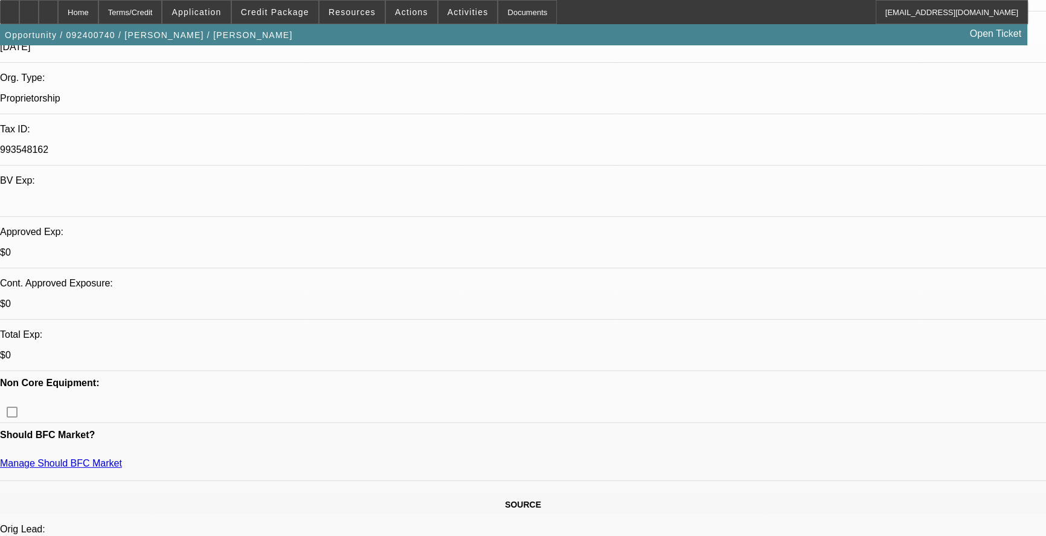
scroll to position [274, 0]
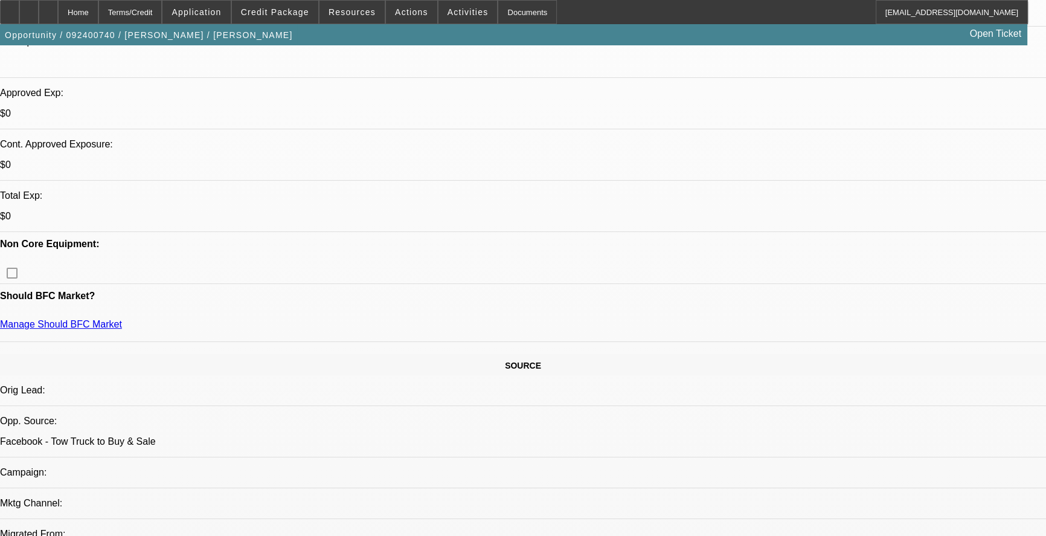
scroll to position [439, 0]
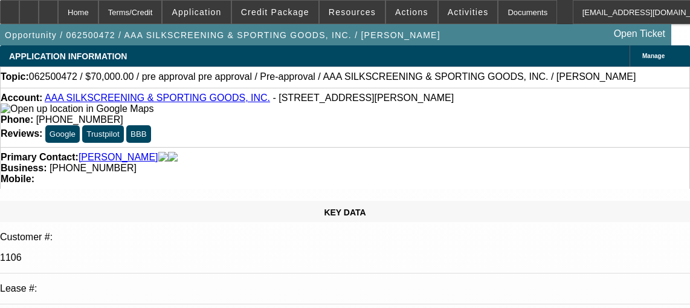
select select "0"
select select "2"
select select "0.1"
select select "4"
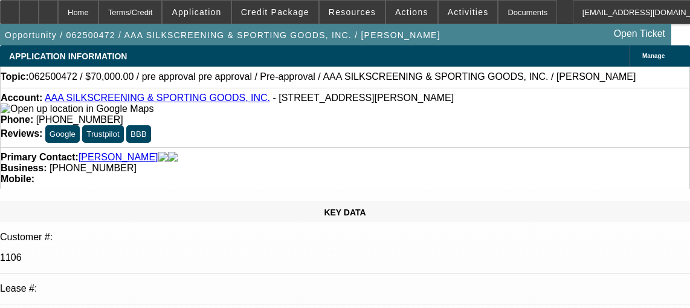
scroll to position [700, 0]
